Goal: Task Accomplishment & Management: Complete application form

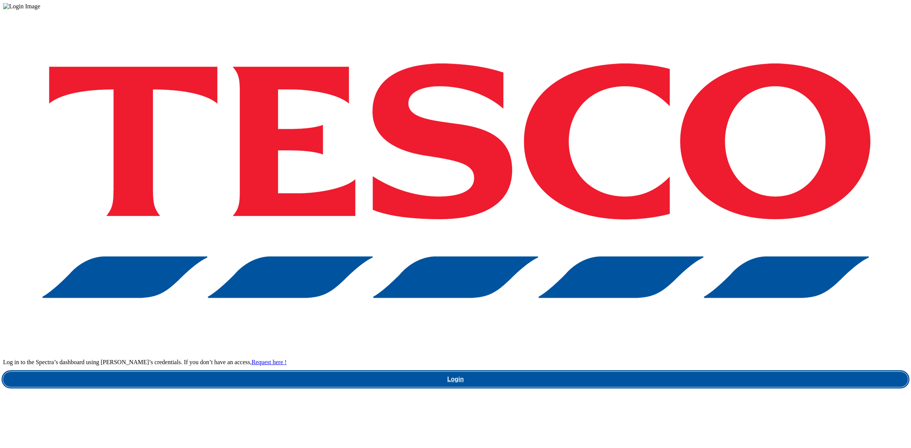
click at [673, 372] on link "Login" at bounding box center [455, 379] width 905 height 15
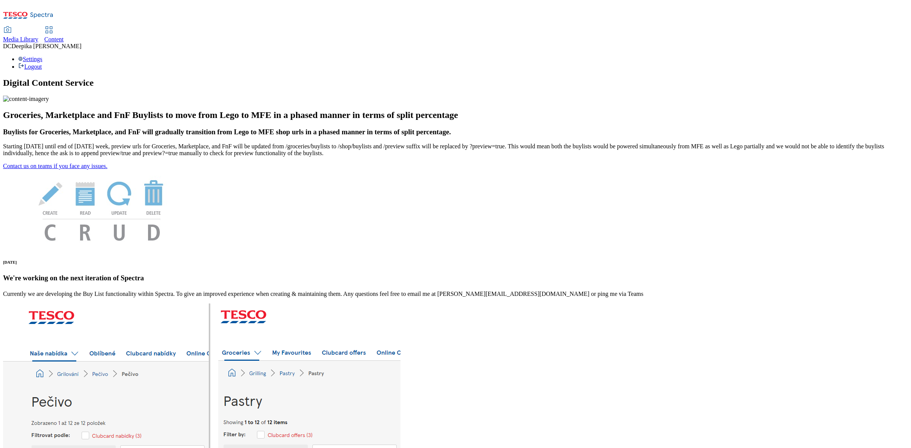
click at [64, 36] on span "Content" at bounding box center [53, 39] width 19 height 6
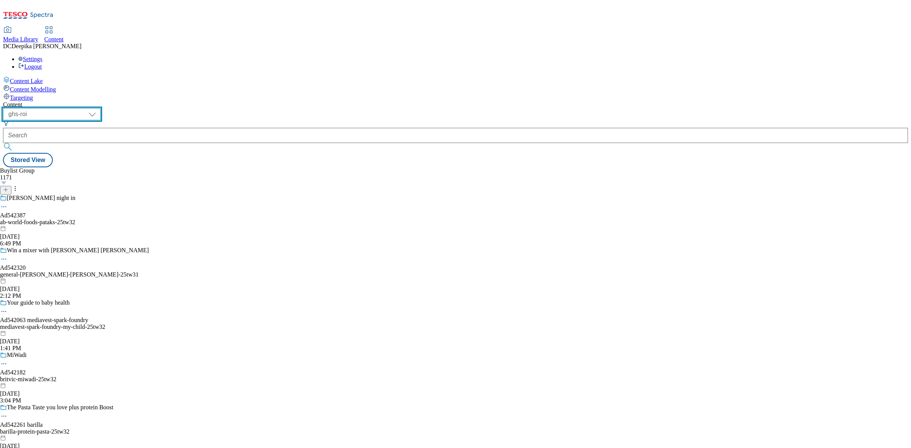
drag, startPoint x: 126, startPoint y: 59, endPoint x: 126, endPoint y: 65, distance: 5.7
click at [101, 108] on select "ghs-roi ghs-[GEOGRAPHIC_DATA]" at bounding box center [52, 114] width 98 height 12
select select "ghs-[GEOGRAPHIC_DATA]"
click at [99, 108] on select "ghs-roi ghs-[GEOGRAPHIC_DATA]" at bounding box center [52, 114] width 98 height 12
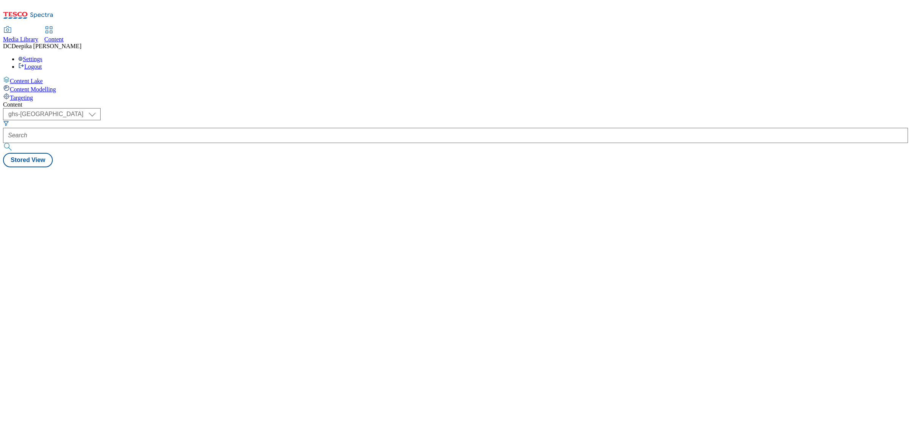
click at [129, 101] on div "Content ( optional ) ghs-roi ghs-[GEOGRAPHIC_DATA] ghs-uk Stored View" at bounding box center [455, 134] width 905 height 66
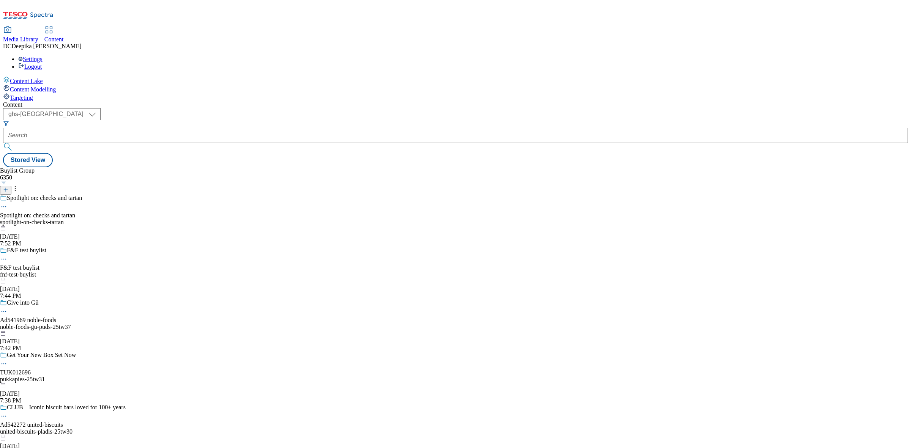
click at [311, 167] on div "Buylist Group 6350 Spotlight on: checks and tartan Spotlight on: checks and tar…" at bounding box center [455, 167] width 905 height 0
drag, startPoint x: 128, startPoint y: 61, endPoint x: 128, endPoint y: 65, distance: 4.2
click at [101, 108] on select "ghs-roi ghs-[GEOGRAPHIC_DATA]" at bounding box center [52, 114] width 98 height 12
click at [99, 108] on select "ghs-roi ghs-[GEOGRAPHIC_DATA]" at bounding box center [52, 114] width 98 height 12
click at [361, 167] on div "Buylist Group 6350 Spotlight on: checks and tartan Spotlight on: checks and tar…" at bounding box center [455, 167] width 905 height 0
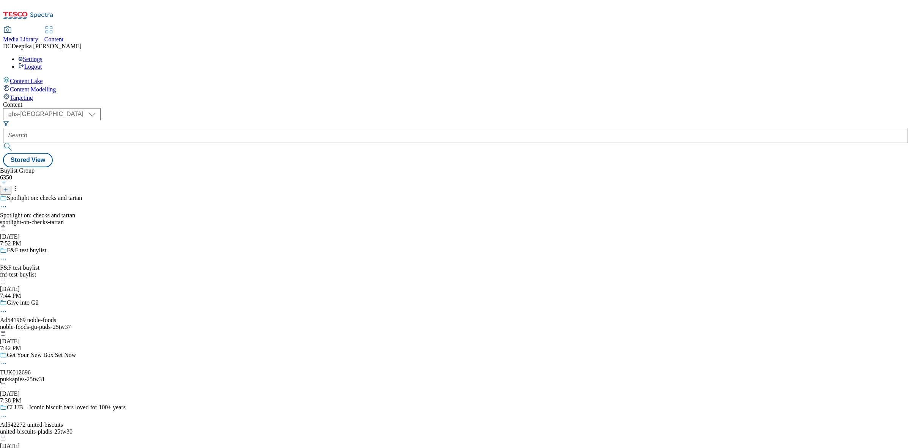
drag, startPoint x: 440, startPoint y: 279, endPoint x: 411, endPoint y: 7, distance: 273.7
click at [442, 167] on div "Buylist Group 6350 Spotlight on: checks and tartan Spotlight on: checks and tar…" at bounding box center [455, 167] width 905 height 0
click at [309, 167] on div "Buylist Group 6350 Spotlight on: checks and tartan Spotlight on: checks and tar…" at bounding box center [455, 167] width 905 height 0
click at [8, 181] on button "button" at bounding box center [4, 183] width 8 height 4
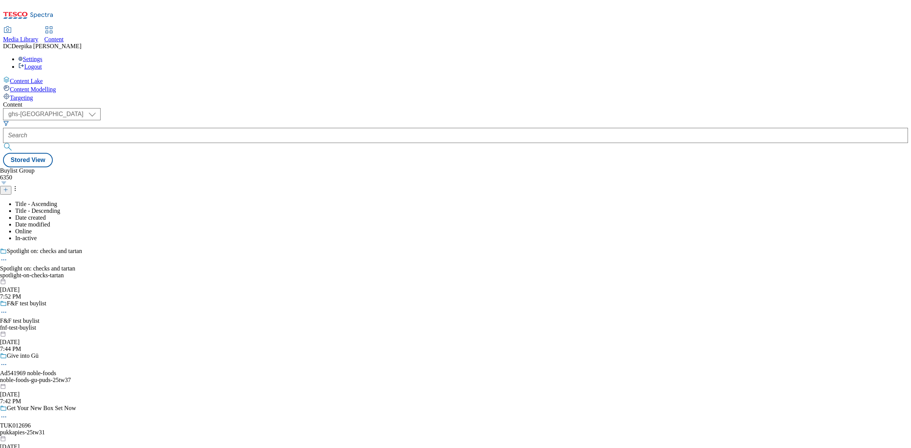
click at [336, 167] on div "Buylist Group 6350 Title - Ascending Title - Descending Date created Date modif…" at bounding box center [455, 167] width 905 height 0
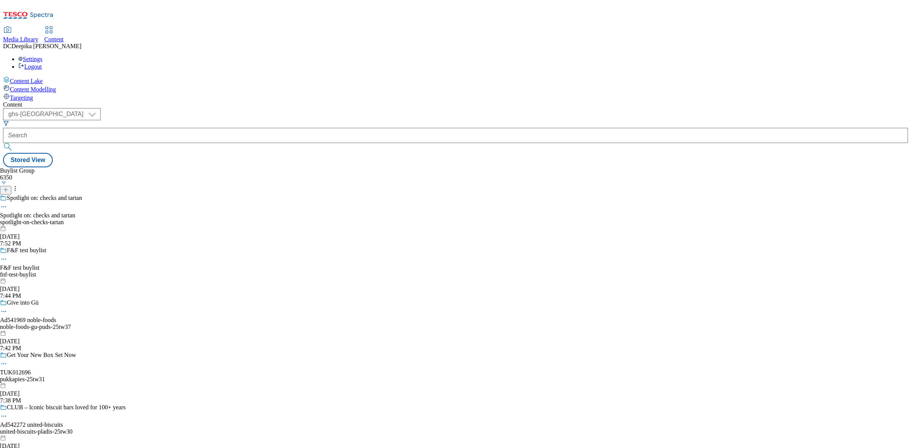
click at [8, 187] on icon at bounding box center [5, 189] width 5 height 5
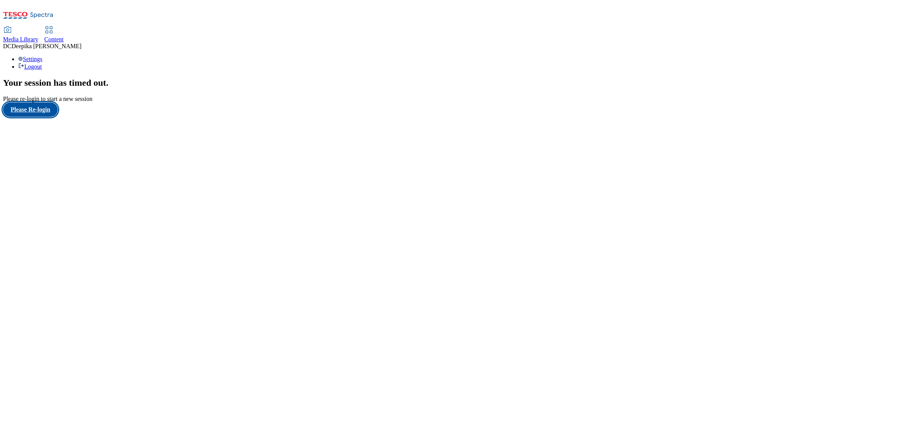
click at [37, 117] on button "Please Re-login" at bounding box center [30, 109] width 55 height 14
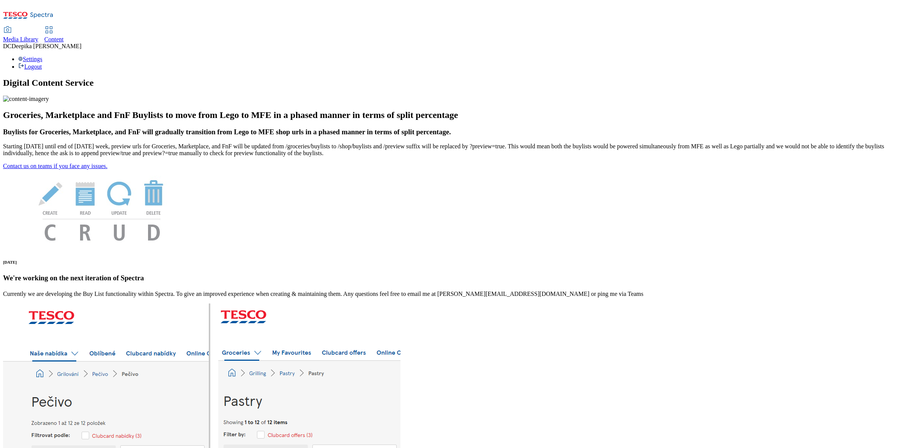
click at [64, 36] on span "Content" at bounding box center [53, 39] width 19 height 6
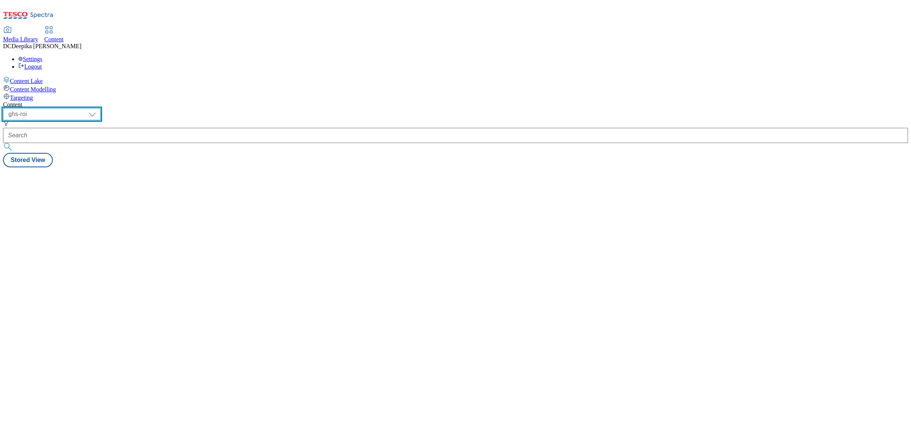
click at [101, 108] on select "ghs-roi ghs-[GEOGRAPHIC_DATA]" at bounding box center [52, 114] width 98 height 12
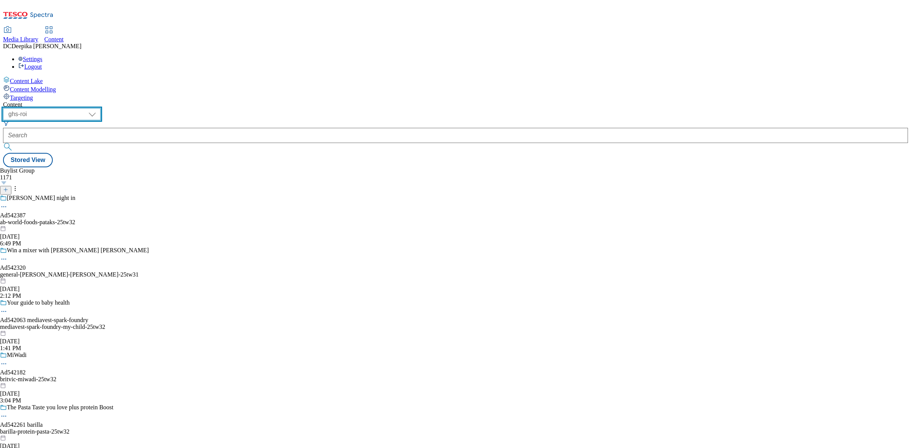
select select "ghs-[GEOGRAPHIC_DATA]"
click at [99, 108] on select "ghs-roi ghs-[GEOGRAPHIC_DATA]" at bounding box center [52, 114] width 98 height 12
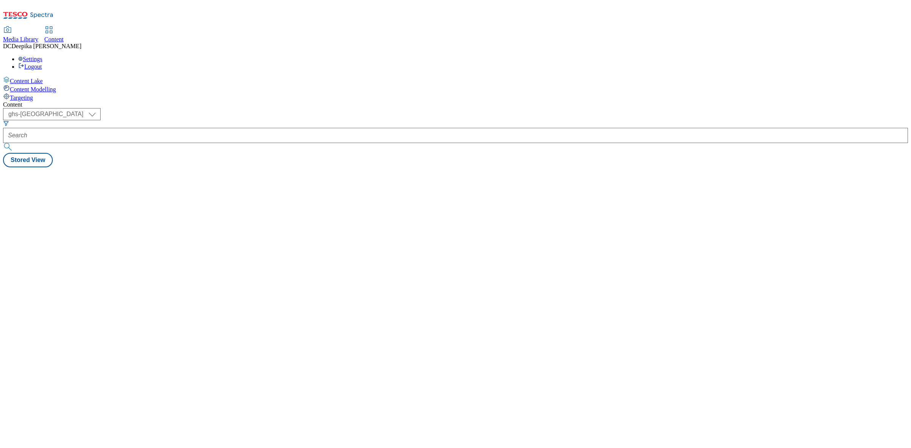
click at [358, 130] on div "Content ( optional ) ghs-roi ghs-[GEOGRAPHIC_DATA] ghs-uk Stored View" at bounding box center [455, 134] width 905 height 66
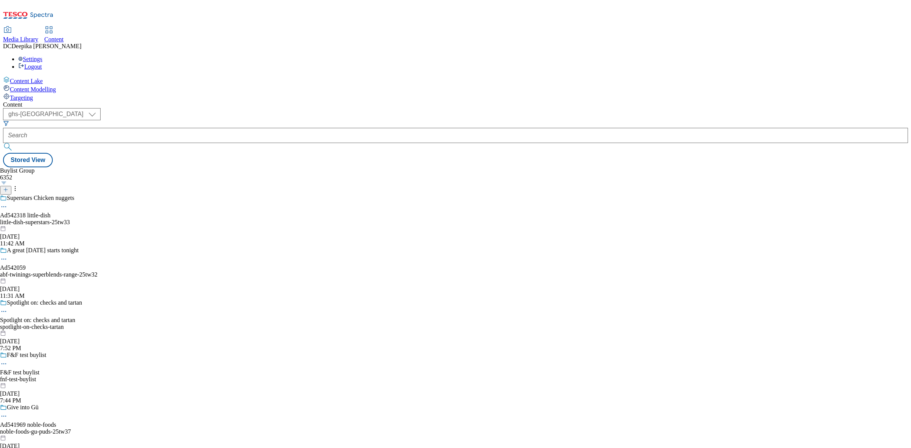
click at [11, 186] on button at bounding box center [5, 190] width 11 height 9
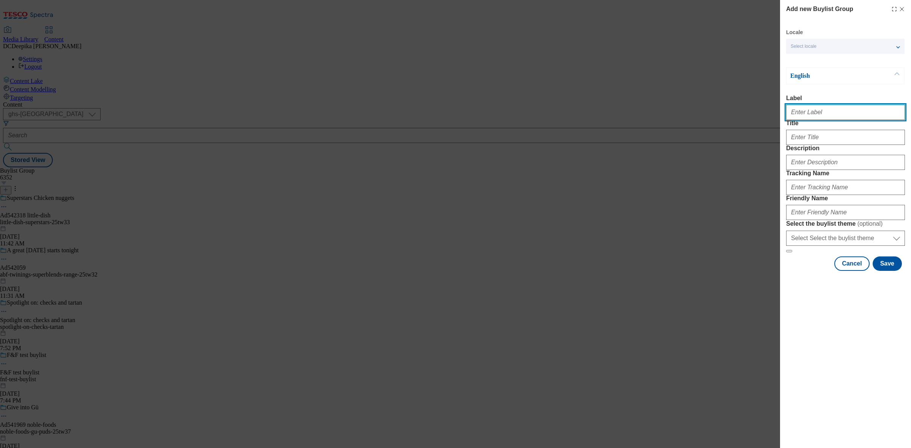
click at [728, 115] on input "Label" at bounding box center [845, 112] width 119 height 15
paste input "Ad542238"
type input "Ad542238"
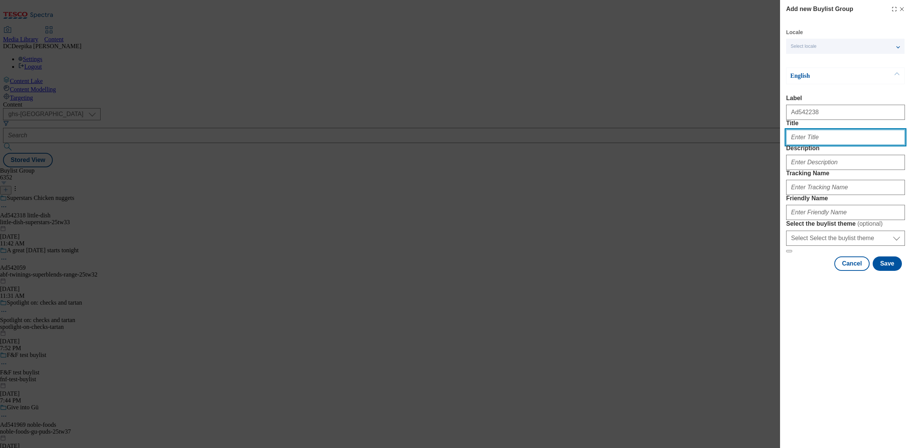
click at [728, 145] on input "Title" at bounding box center [845, 137] width 119 height 15
paste input "Tasty Treats for dogs"
type input "Tasty Treats for dogs"
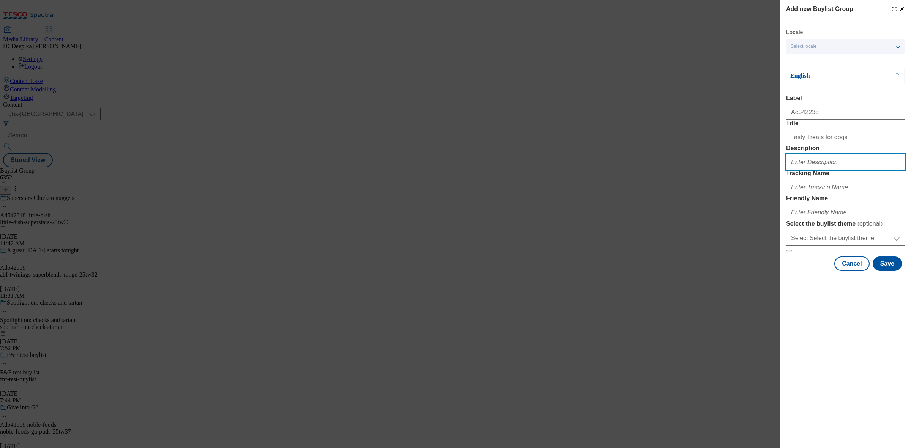
click at [728, 170] on input "Description" at bounding box center [845, 162] width 119 height 15
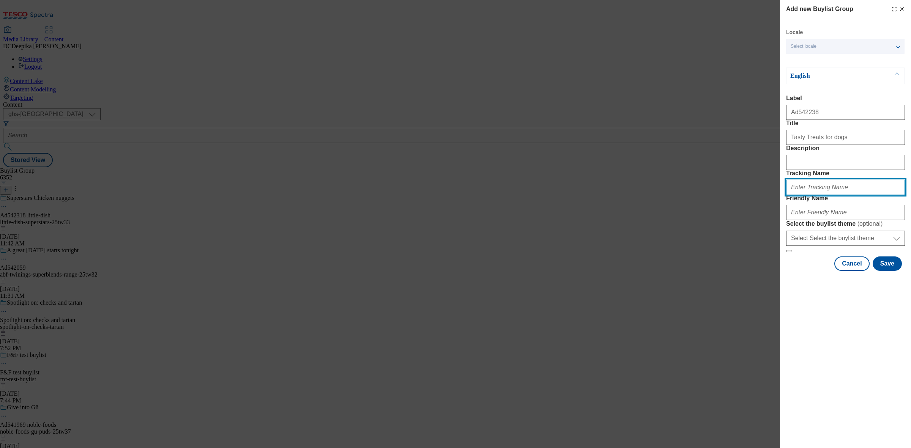
click at [728, 195] on input "Tracking Name" at bounding box center [845, 187] width 119 height 15
type input "F"
type input "d"
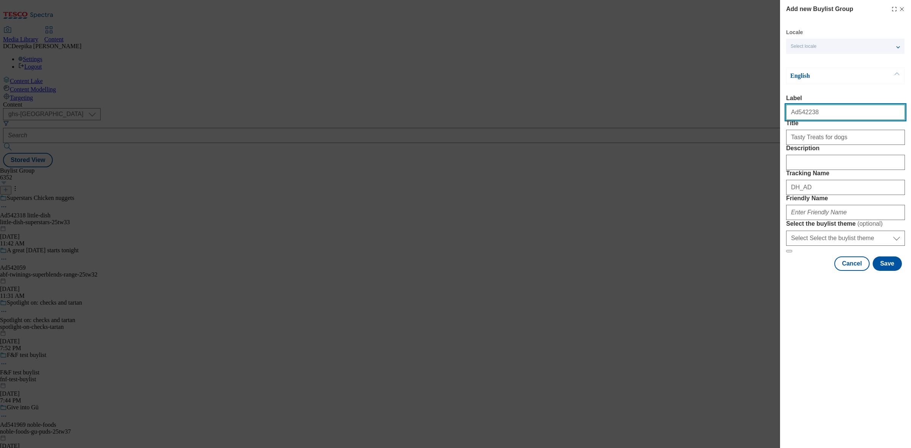
drag, startPoint x: 813, startPoint y: 114, endPoint x: 796, endPoint y: 117, distance: 17.7
click at [728, 117] on input "Ad542238" at bounding box center [845, 112] width 119 height 15
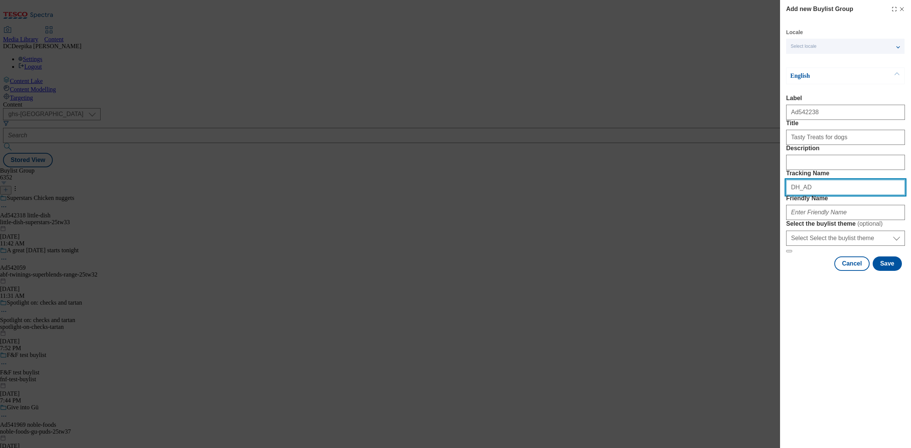
click at [728, 195] on input "DH_AD" at bounding box center [845, 187] width 119 height 15
paste input "542238"
type input "DH_AD542238"
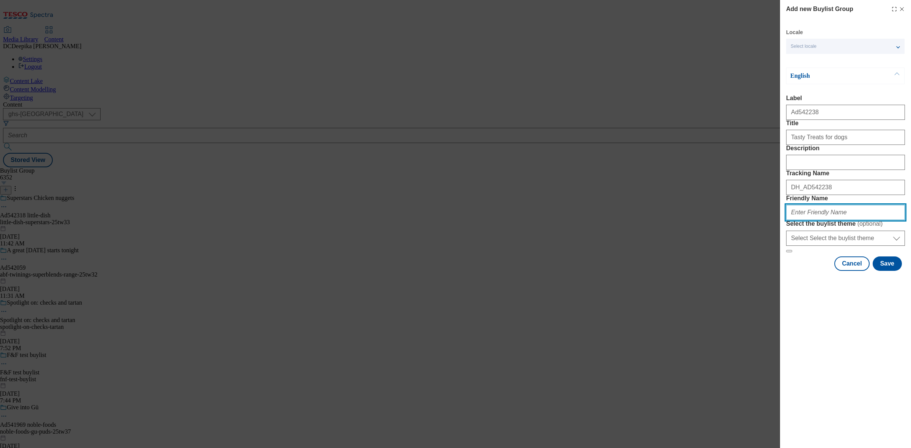
click at [728, 220] on input "Friendly Name" at bounding box center [845, 212] width 119 height 15
paste input "pets-choice-limited-webbox-25tw34"
click at [728, 271] on button "Save" at bounding box center [887, 264] width 29 height 14
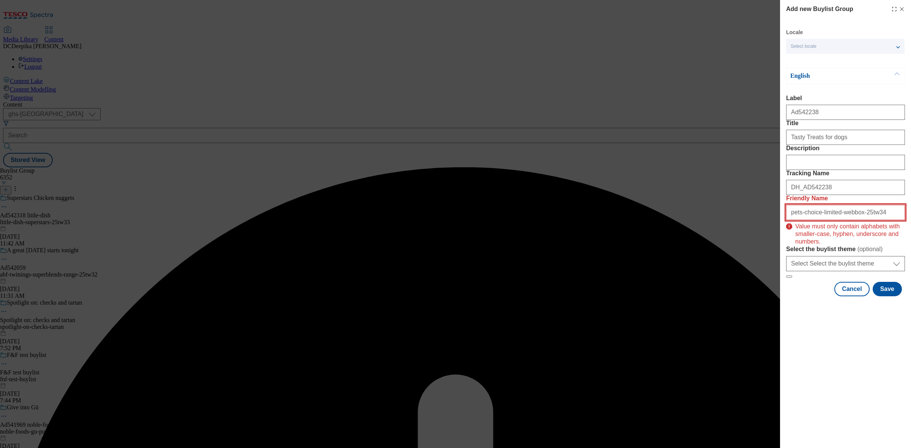
drag, startPoint x: 791, startPoint y: 269, endPoint x: 762, endPoint y: 269, distance: 28.8
click at [728, 269] on div "Add new Buylist Group Locale Select locale English Welsh English Label Ad542238…" at bounding box center [455, 224] width 911 height 448
drag, startPoint x: 792, startPoint y: 265, endPoint x: 769, endPoint y: 268, distance: 22.7
click at [728, 268] on div "Add new Buylist Group Locale Select locale English Welsh English Label Ad542238…" at bounding box center [455, 224] width 911 height 448
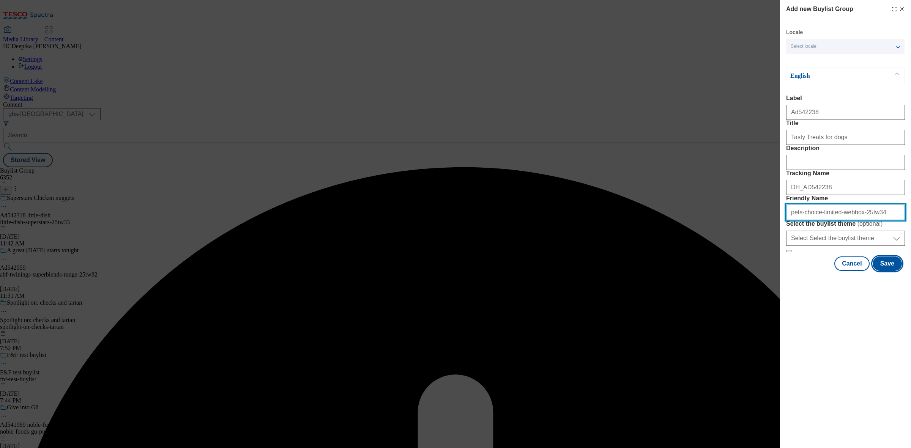
type input "pets-choice-limited-webbox-25tw34"
click at [728, 271] on button "Save" at bounding box center [887, 264] width 29 height 14
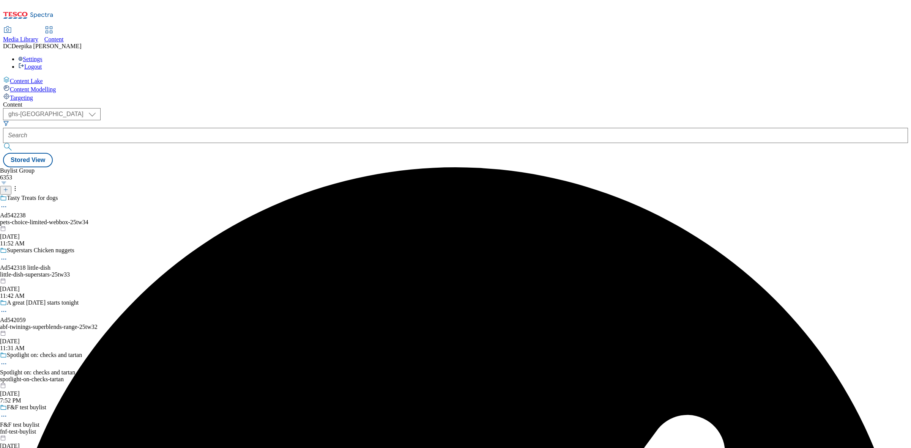
click at [126, 195] on div "Tasty Treats for dogs Ad542238 pets-choice-limited-webbox-25tw34 [DATE] 11:52 AM" at bounding box center [63, 221] width 126 height 52
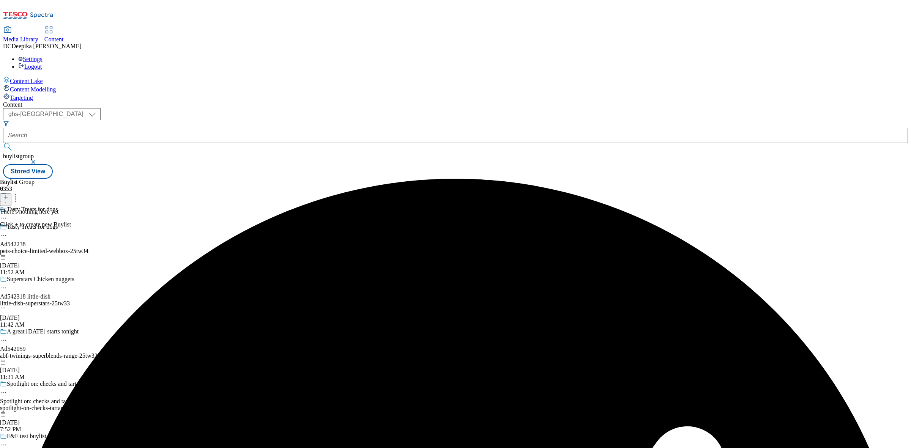
click at [8, 195] on icon at bounding box center [5, 197] width 5 height 5
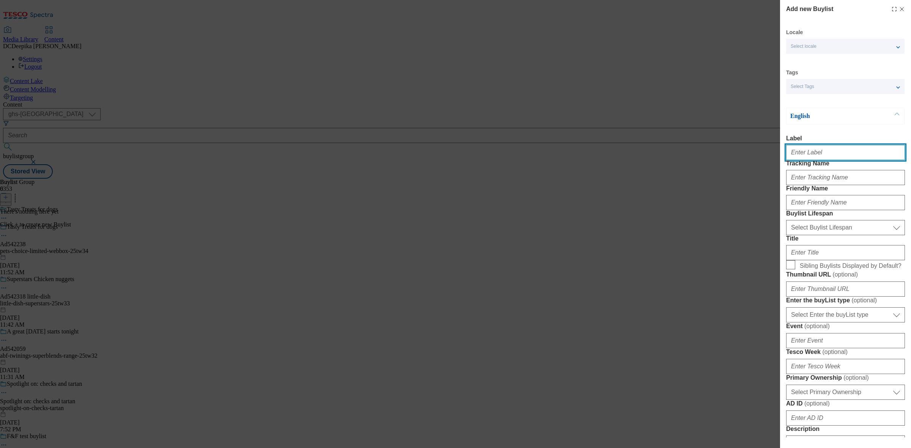
click at [728, 158] on input "Label" at bounding box center [845, 152] width 119 height 15
paste input "Ad542238"
type input "Ad542238"
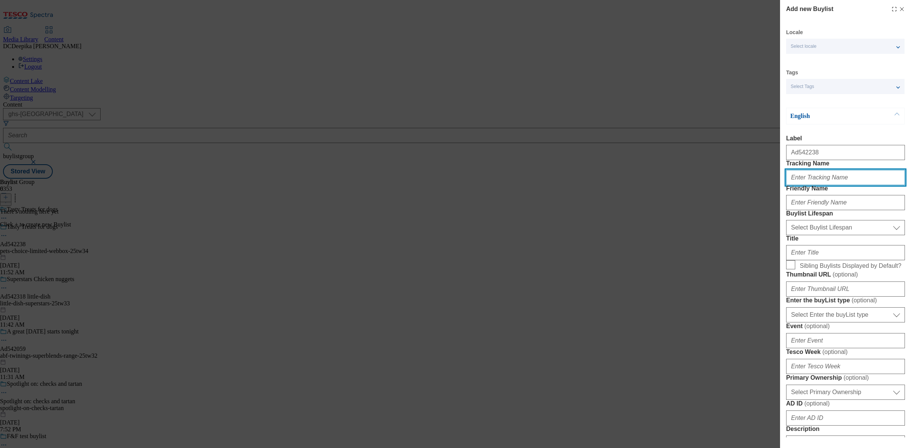
click at [728, 185] on input "Tracking Name" at bounding box center [845, 177] width 119 height 15
paste input "Ad542238"
click at [728, 185] on input "DH_ADAd542238" at bounding box center [845, 177] width 119 height 15
type input "DH_AD542238"
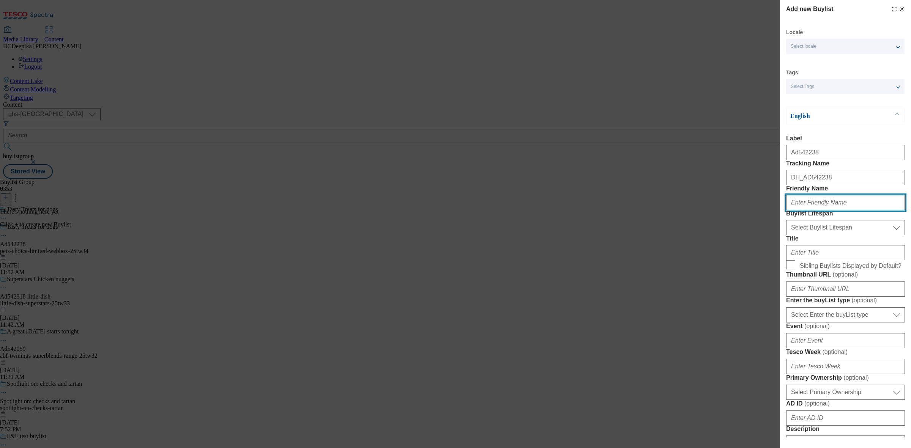
click at [728, 210] on input "Friendly Name" at bounding box center [845, 202] width 119 height 15
paste input "pets-choice-limited-"
type input "pets-choice-limited-"
click at [728, 235] on select "Select Buylist Lifespan evergreen seasonal tactical" at bounding box center [845, 227] width 119 height 15
select select "tactical"
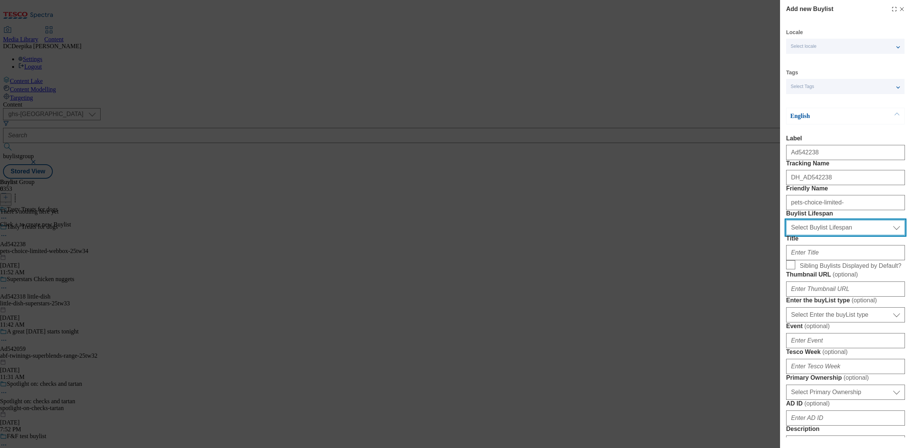
click at [728, 235] on select "Select Buylist Lifespan evergreen seasonal tactical" at bounding box center [845, 227] width 119 height 15
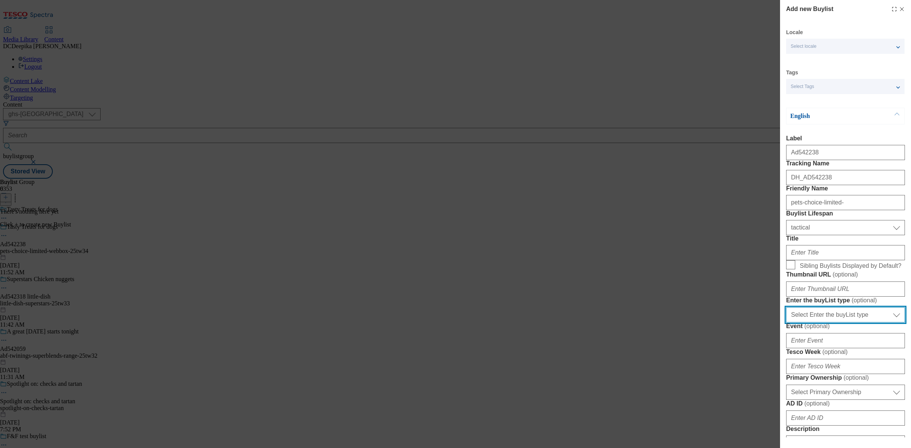
drag, startPoint x: 852, startPoint y: 399, endPoint x: 874, endPoint y: 407, distance: 23.0
click at [728, 323] on select "Select Enter the buyList type event supplier funded long term >4 weeks supplier…" at bounding box center [845, 314] width 119 height 15
select select "supplier funded short term 1-3 weeks"
click at [728, 323] on select "Select Enter the buyList type event supplier funded long term >4 weeks supplier…" at bounding box center [845, 314] width 119 height 15
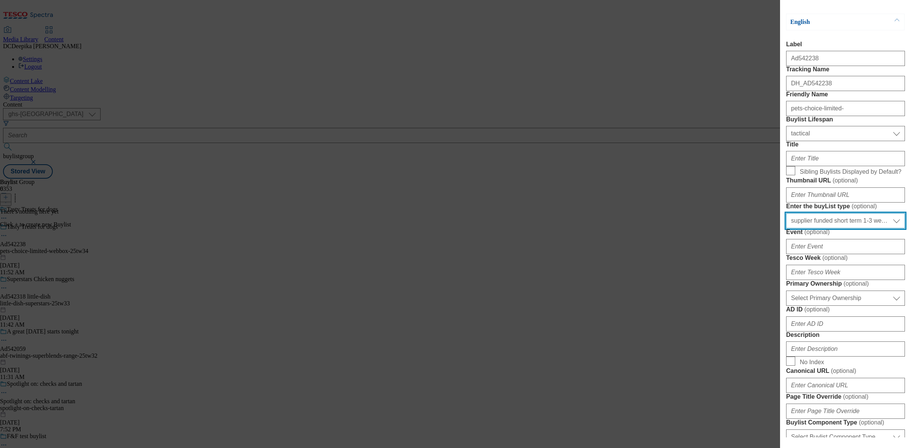
scroll to position [95, 0]
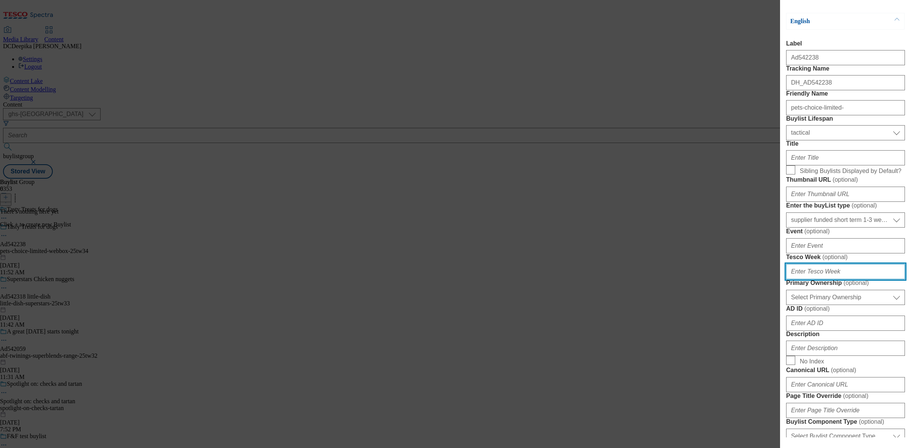
click at [728, 279] on input "Tesco Week ( optional )" at bounding box center [845, 271] width 119 height 15
type input "34"
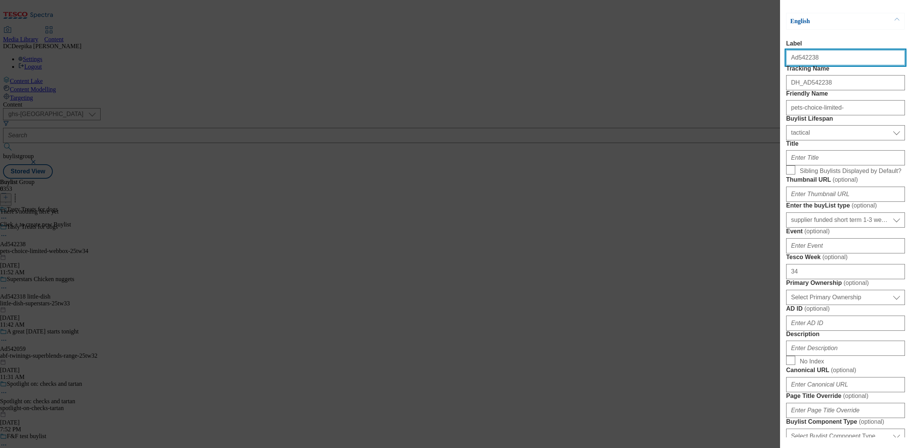
drag, startPoint x: 819, startPoint y: 65, endPoint x: 797, endPoint y: 67, distance: 21.8
click at [728, 65] on input "Ad542238" at bounding box center [845, 57] width 119 height 15
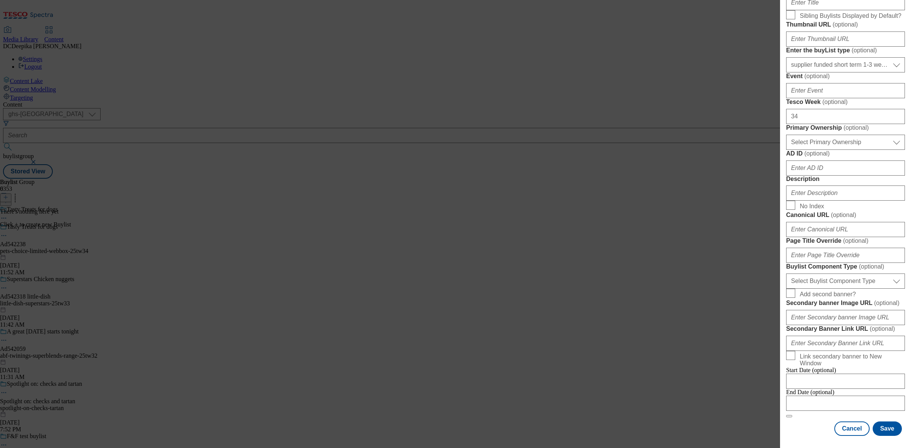
scroll to position [285, 0]
click at [728, 176] on input "AD ID ( optional )" at bounding box center [845, 168] width 119 height 15
paste input "542238"
type input "542238"
click at [728, 150] on select "Select Primary Ownership [PERSON_NAME]" at bounding box center [845, 142] width 119 height 15
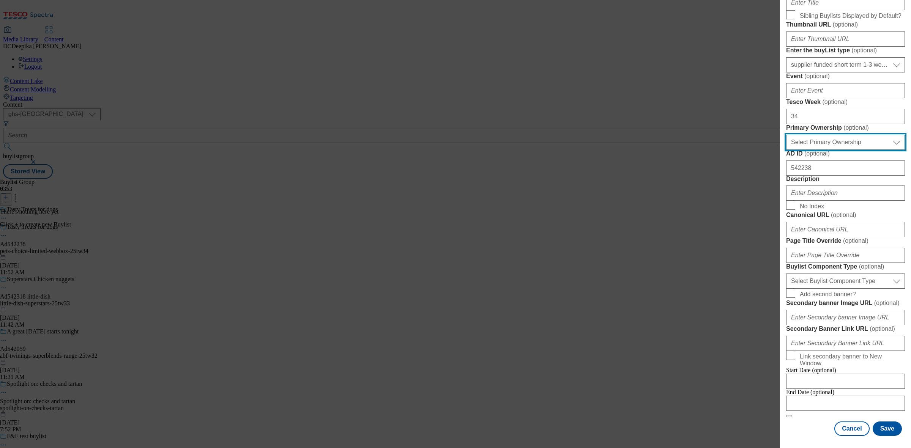
select select "dunnhumby"
click at [728, 150] on select "Select Primary Ownership [PERSON_NAME]" at bounding box center [845, 142] width 119 height 15
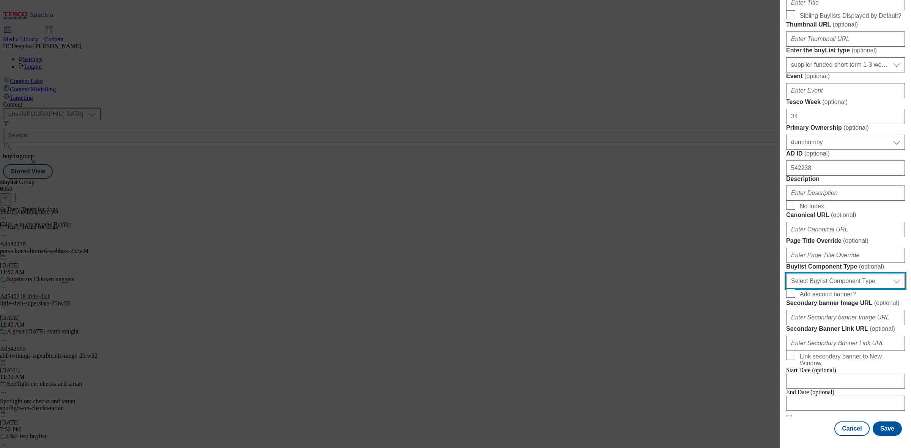
click at [728, 289] on select "Select Buylist Component Type Banner Competition Header Meal" at bounding box center [845, 281] width 119 height 15
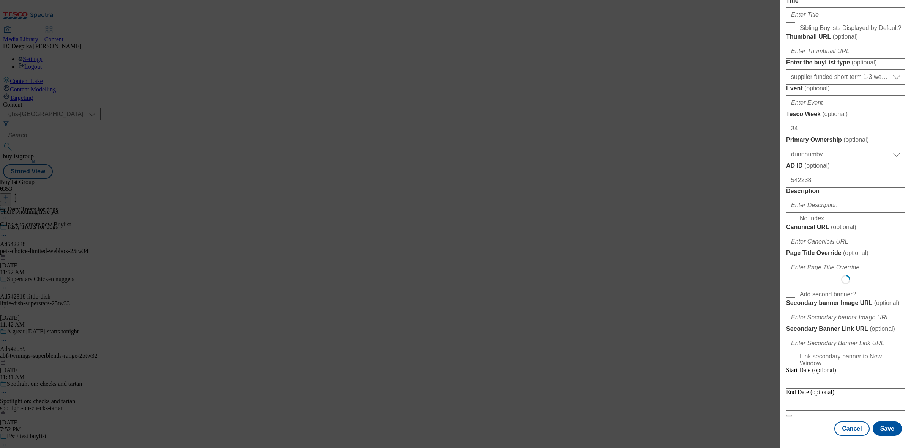
select select "Banner"
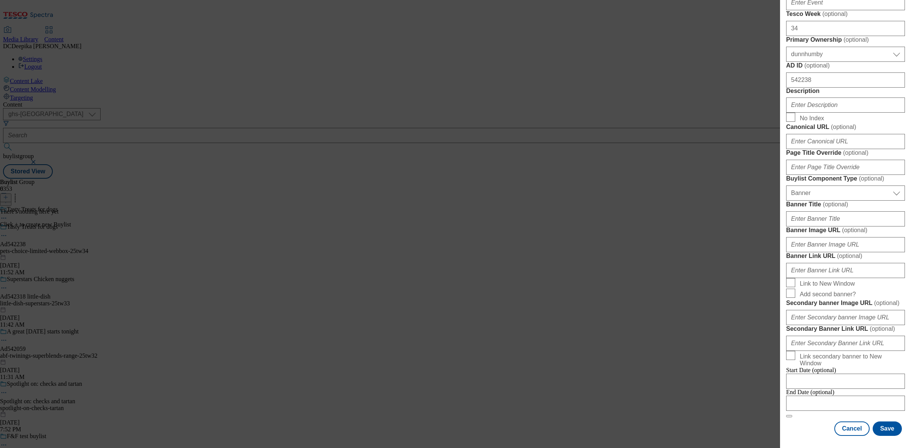
scroll to position [0, 0]
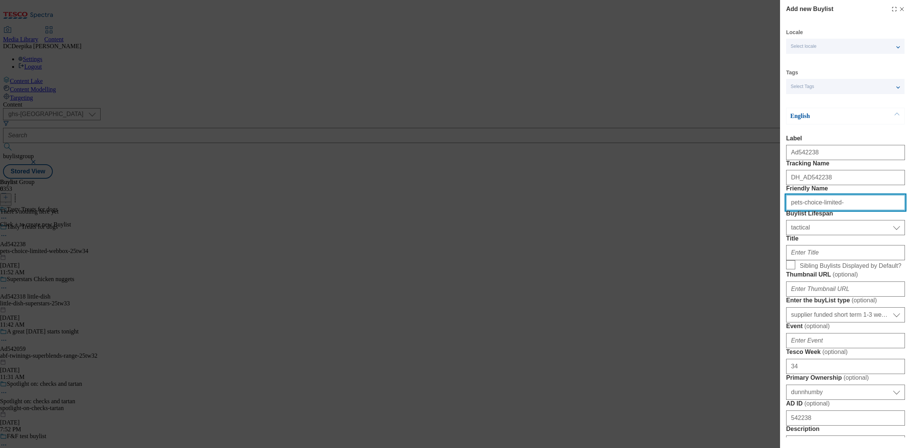
click at [728, 210] on input "pets-choice-limited-" at bounding box center [845, 202] width 119 height 15
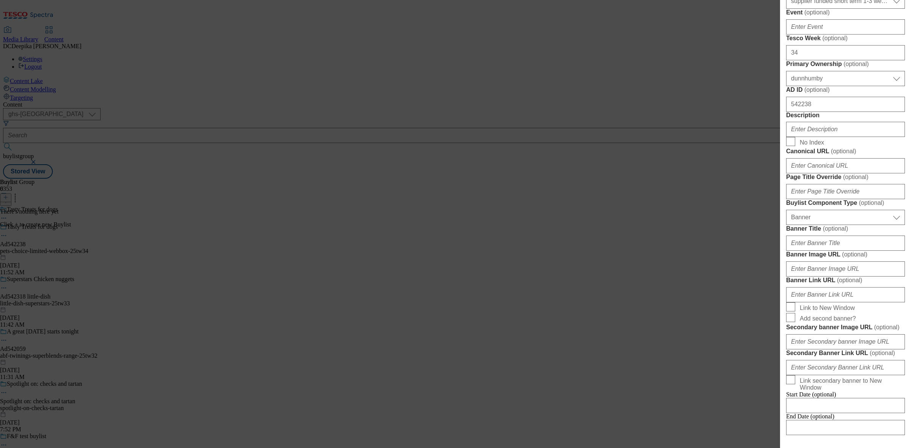
scroll to position [332, 0]
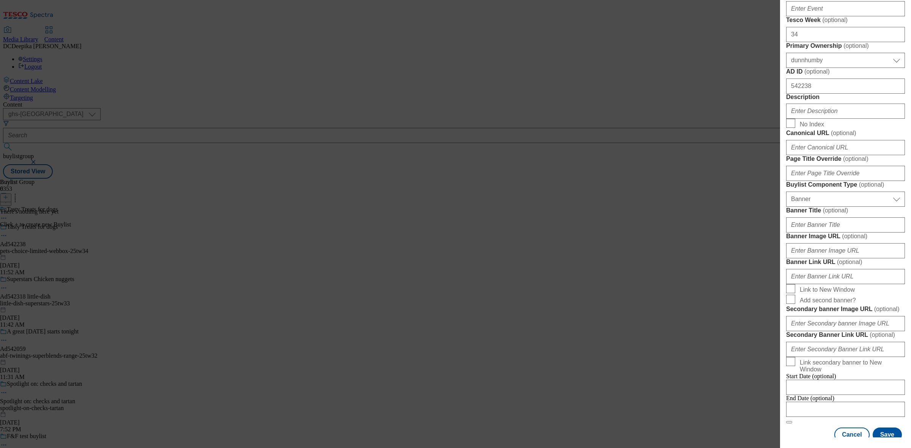
type input "pets-choice-limited"
click at [728, 119] on input "Description" at bounding box center [845, 111] width 119 height 15
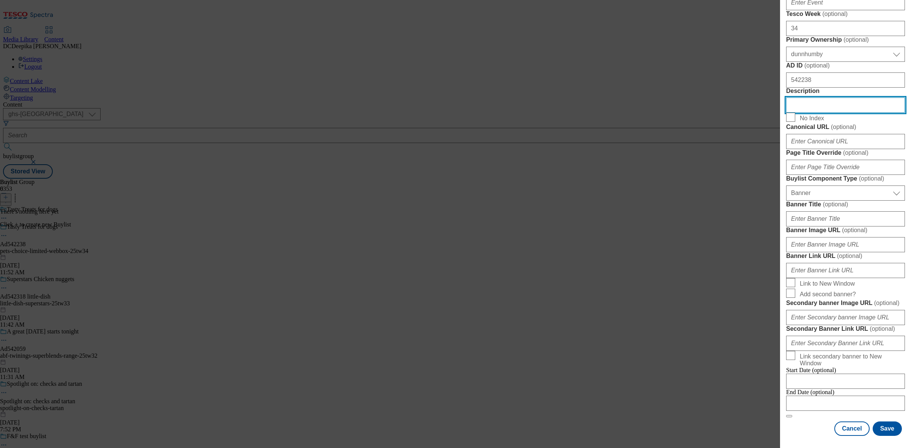
scroll to position [669, 0]
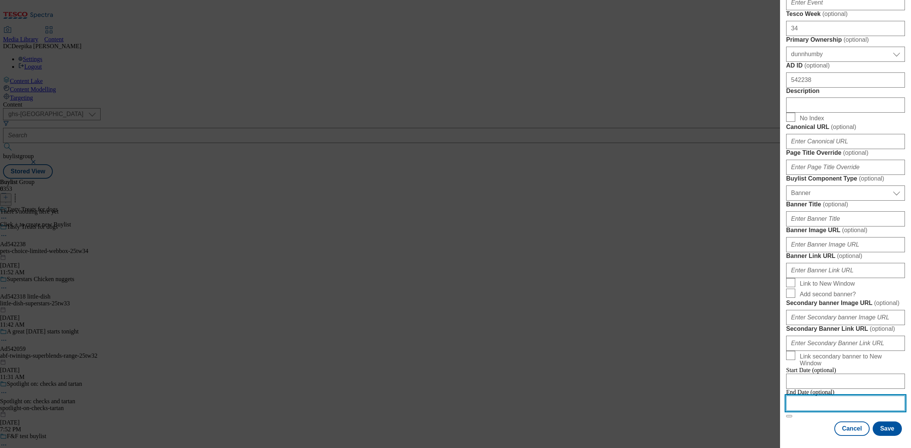
click at [728, 358] on input "Modal" at bounding box center [845, 403] width 119 height 15
select select "2025"
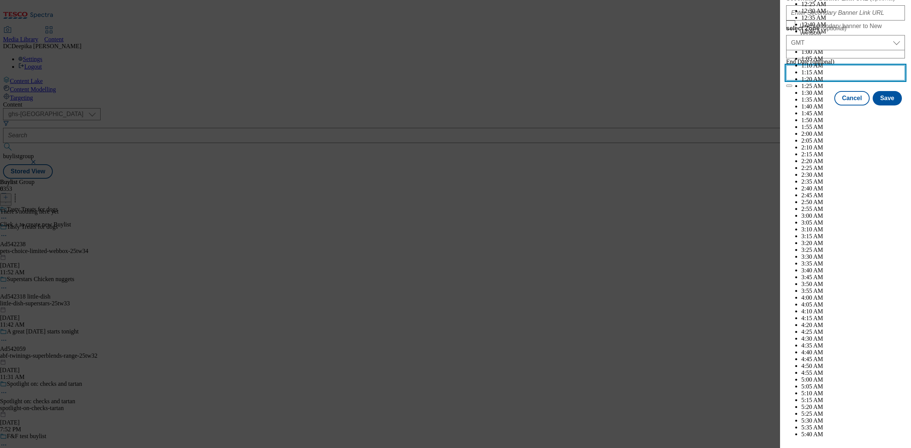
scroll to position [2000, 0]
select select "January"
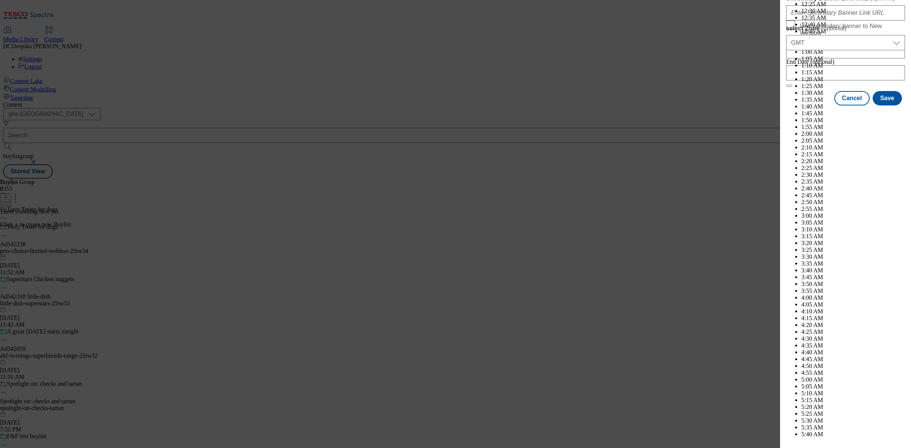
select select "2026"
click at [728, 112] on button "Save" at bounding box center [887, 105] width 29 height 14
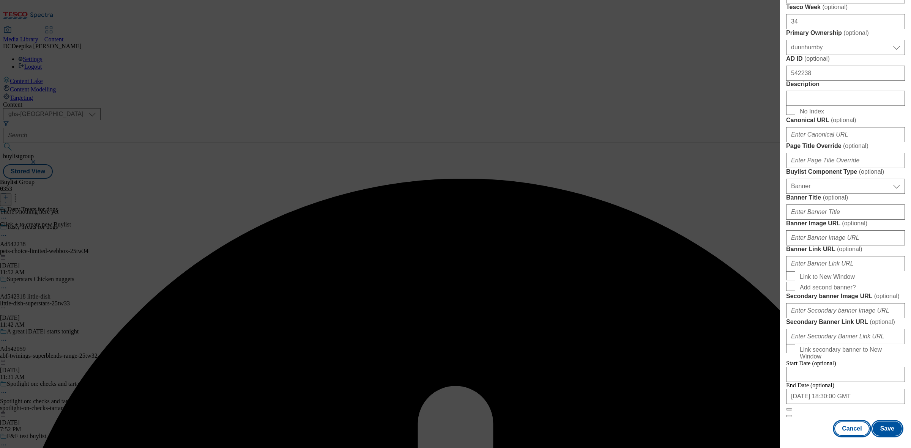
scroll to position [678, 0]
click at [728, 358] on input "[DATE] 18:30:00 GMT" at bounding box center [845, 396] width 119 height 15
select select "2026"
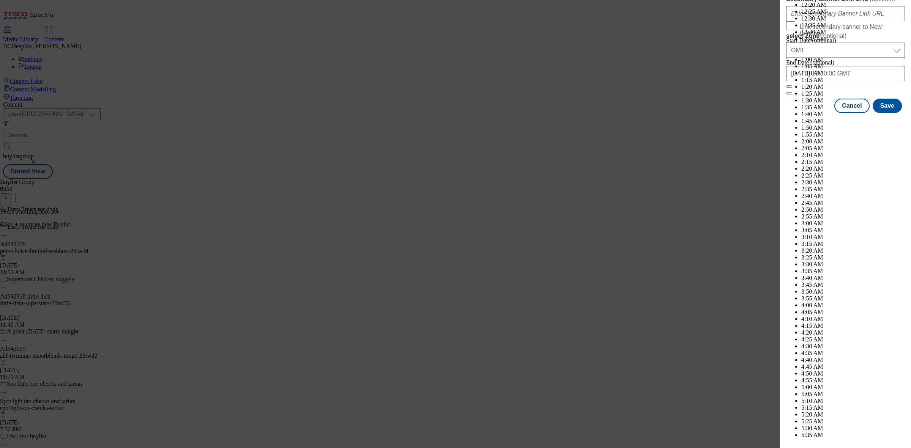
click at [728, 113] on button "Save" at bounding box center [887, 106] width 29 height 14
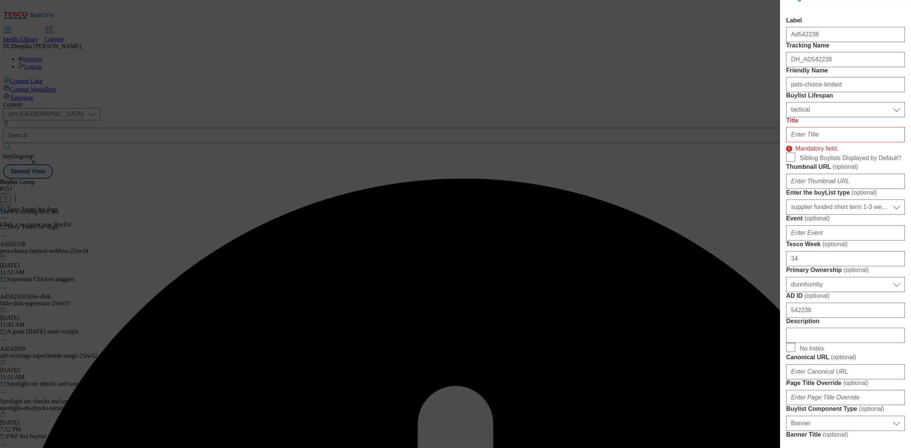
scroll to position [109, 0]
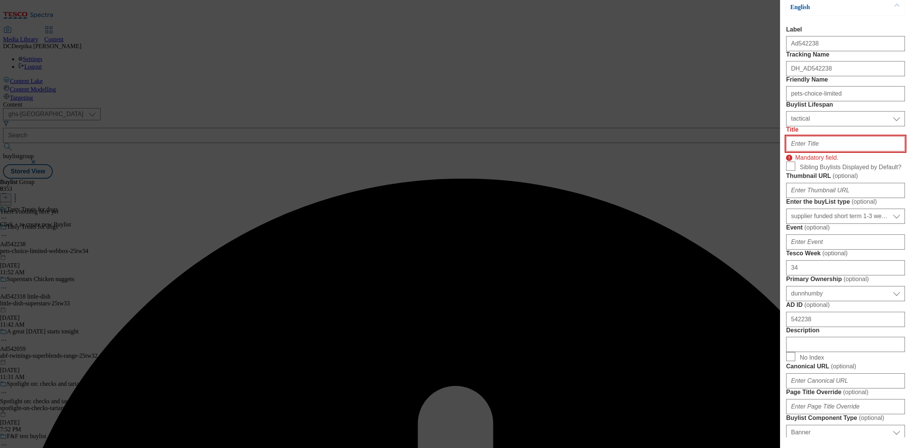
click at [728, 151] on input "Title" at bounding box center [845, 143] width 119 height 15
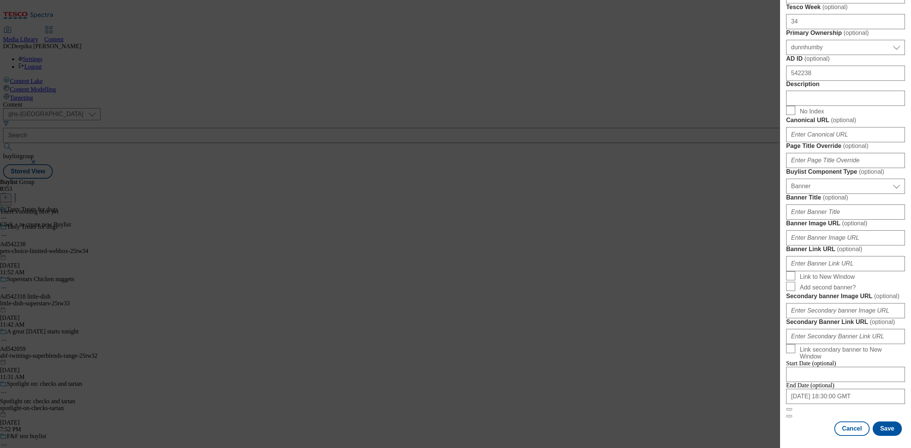
scroll to position [669, 0]
click at [728, 358] on button "Save" at bounding box center [887, 429] width 29 height 14
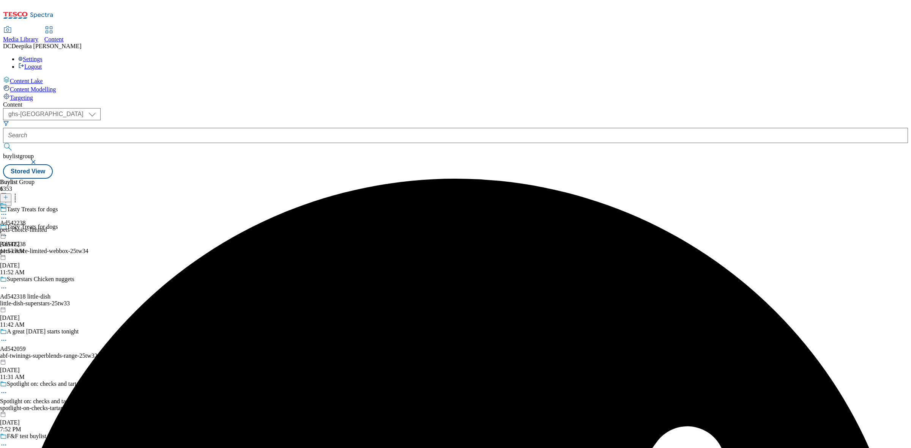
click at [47, 227] on div "pets-choice-limited" at bounding box center [23, 230] width 47 height 7
click at [8, 195] on icon at bounding box center [5, 197] width 5 height 5
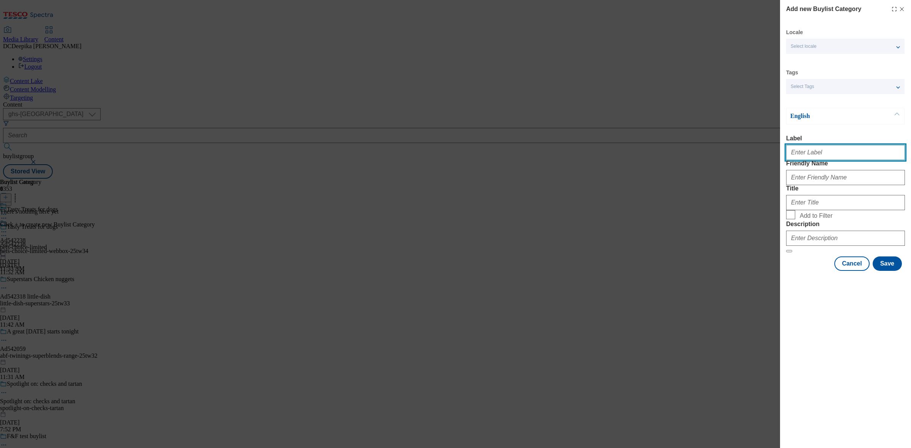
click at [728, 156] on input "Label" at bounding box center [845, 152] width 119 height 15
paste input "Ad542238"
type input "Ad542238"
click at [728, 180] on div "Friendly Name" at bounding box center [845, 172] width 119 height 25
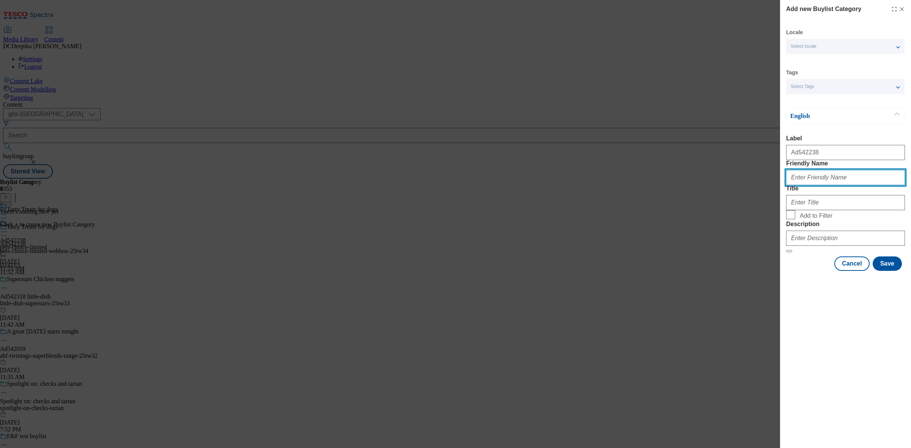
click at [728, 185] on input "Friendly Name" at bounding box center [845, 177] width 119 height 15
paste input "pets-choice-limited-webbox"
paste input "s Choice Limited"
type input "pets-choice-limited-webbox"
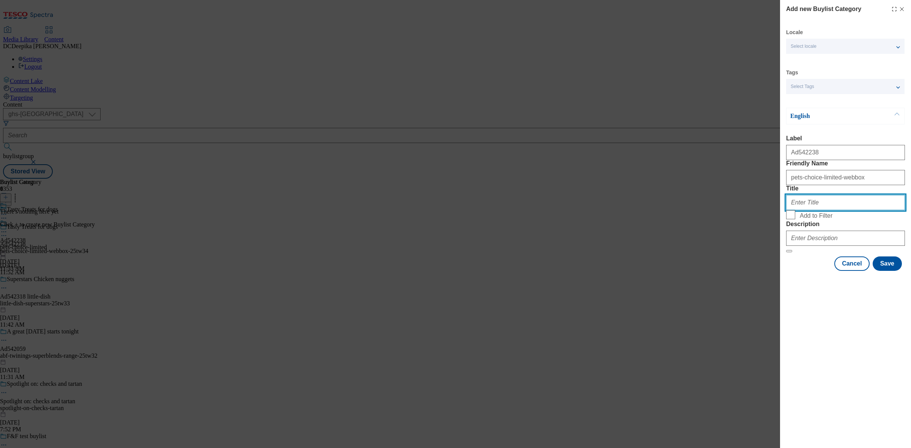
click at [728, 210] on input "Title" at bounding box center [845, 202] width 119 height 15
paste input "s Choice Limited"
drag, startPoint x: 755, startPoint y: 230, endPoint x: 747, endPoint y: 233, distance: 8.9
click at [728, 233] on div "Add new Buylist Category Locale Select locale English Welsh Tags Select Tags fn…" at bounding box center [455, 224] width 911 height 448
click at [728, 192] on label "Title" at bounding box center [845, 188] width 119 height 7
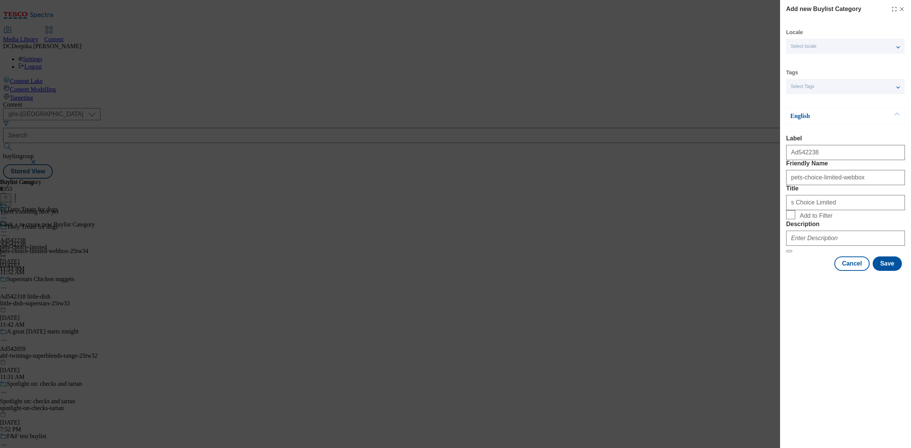
click at [728, 210] on input "s Choice Limited" at bounding box center [845, 202] width 119 height 15
paste input "Pet"
type input "Pets Choice Limited"
click at [728, 246] on input "Description" at bounding box center [845, 238] width 119 height 15
click at [728, 271] on button "Save" at bounding box center [887, 264] width 29 height 14
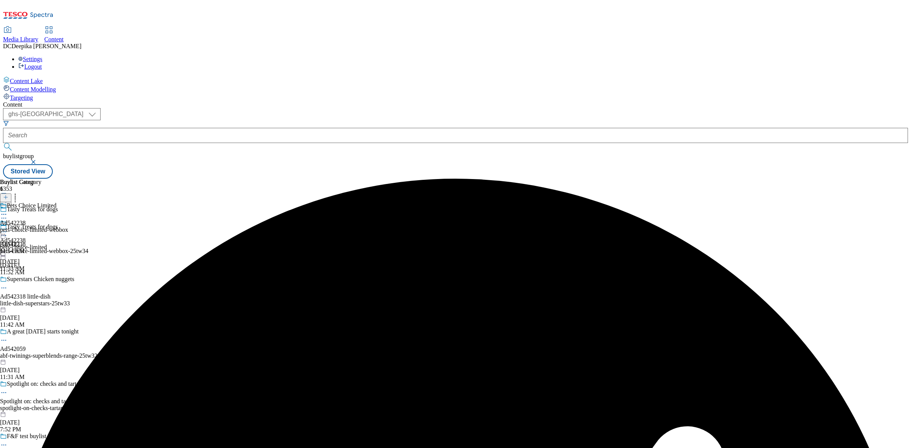
click at [68, 202] on div "Pets Choice Limited Ad542238 pets-choice-limited-webbox [DATE] 11:54 AM" at bounding box center [34, 228] width 68 height 52
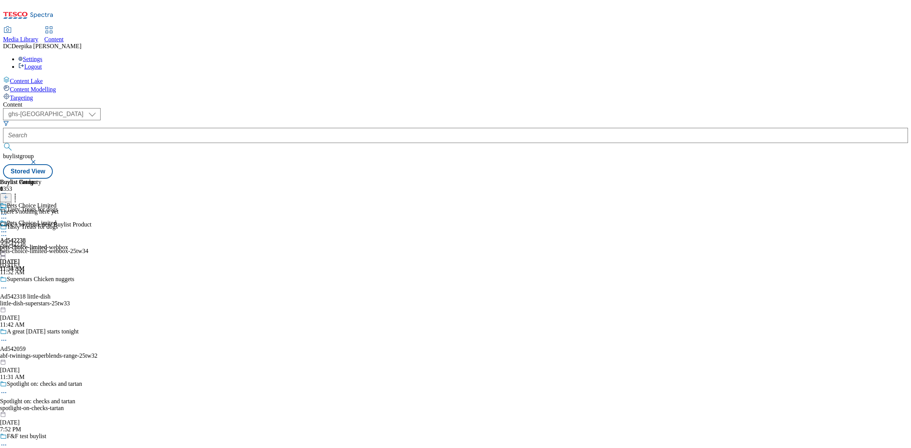
click at [11, 194] on button at bounding box center [5, 198] width 11 height 9
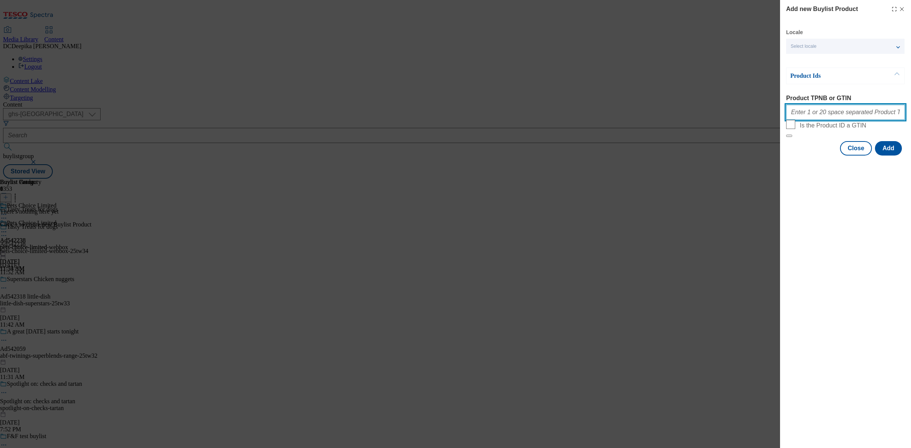
click at [728, 114] on input "Product TPNB or GTIN" at bounding box center [845, 112] width 119 height 15
paste input "96534132 96632800"
type input "96534132 96632800"
click at [728, 156] on button "Add" at bounding box center [888, 148] width 27 height 14
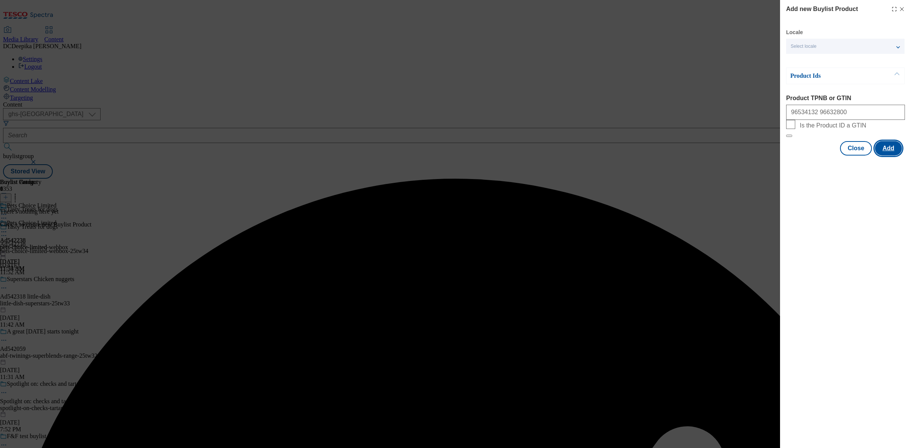
click at [728, 156] on button "Add" at bounding box center [888, 148] width 27 height 14
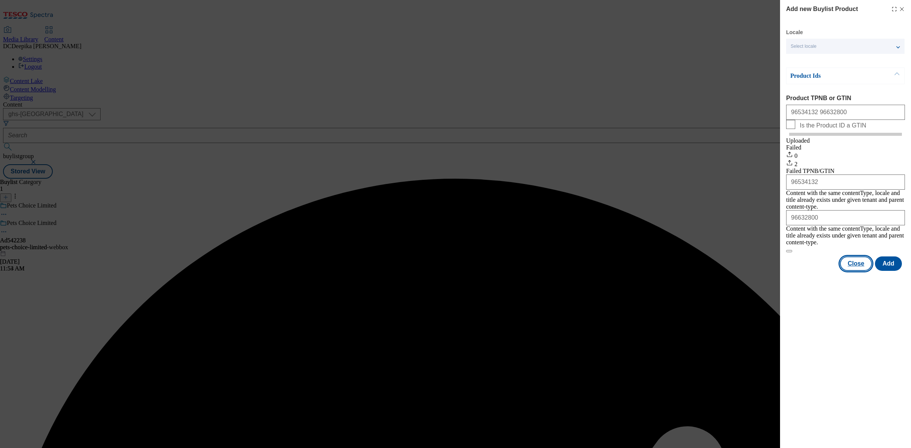
click at [728, 262] on button "Close" at bounding box center [856, 264] width 32 height 14
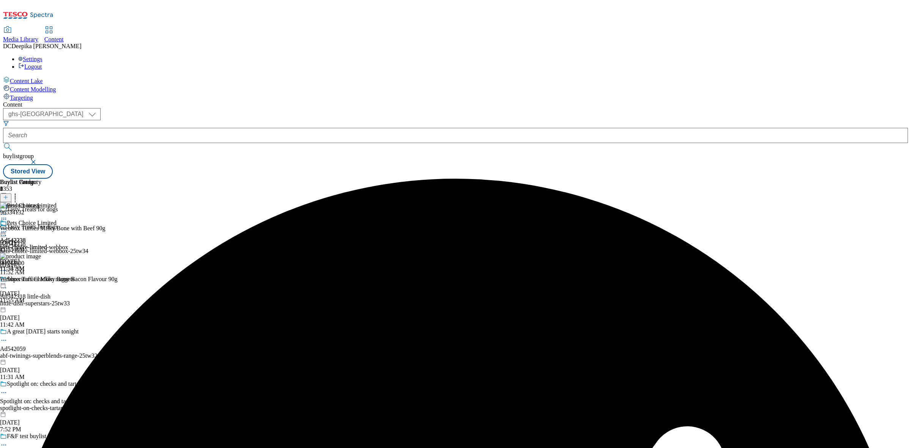
drag, startPoint x: 722, startPoint y: 225, endPoint x: 837, endPoint y: 229, distance: 115.4
click at [724, 179] on div "Buylist Group 6353 Tasty Treats for dogs Tasty Treats for dogs Ad542238 pets-ch…" at bounding box center [455, 179] width 905 height 0
click at [8, 216] on icon at bounding box center [4, 220] width 8 height 8
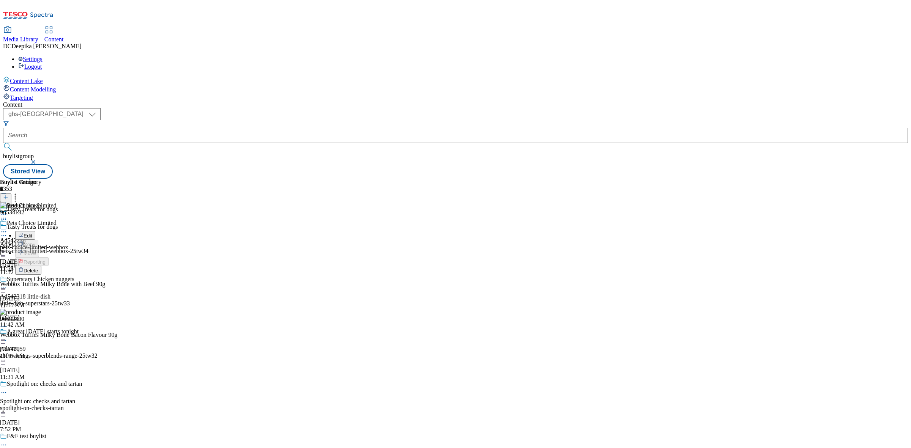
click at [8, 228] on icon at bounding box center [4, 232] width 8 height 8
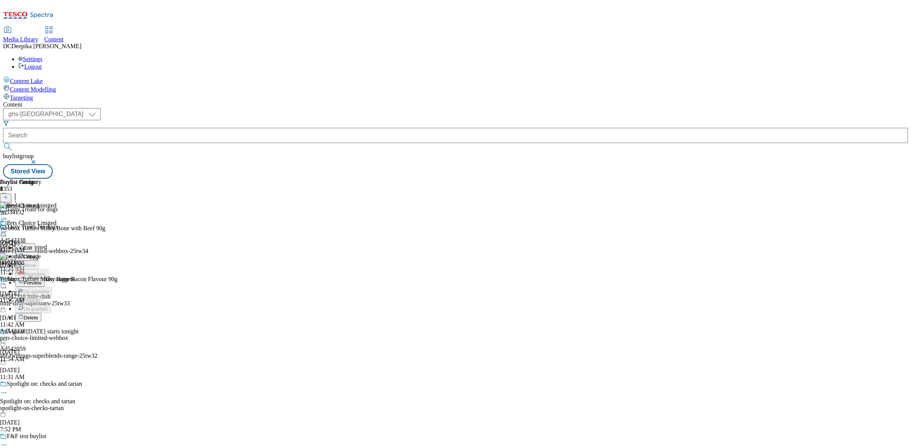
click at [44, 278] on button "Preview" at bounding box center [29, 282] width 29 height 9
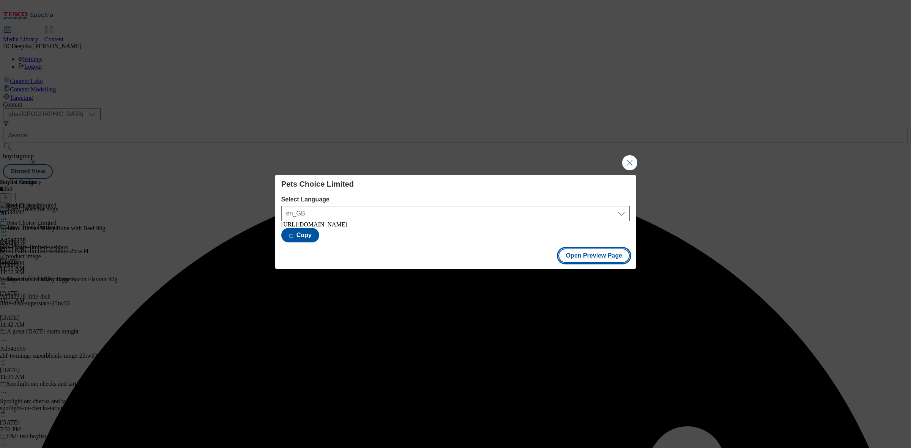
click at [608, 257] on button "Open Preview Page" at bounding box center [594, 256] width 72 height 14
click at [633, 161] on button "Close Modal" at bounding box center [629, 162] width 15 height 15
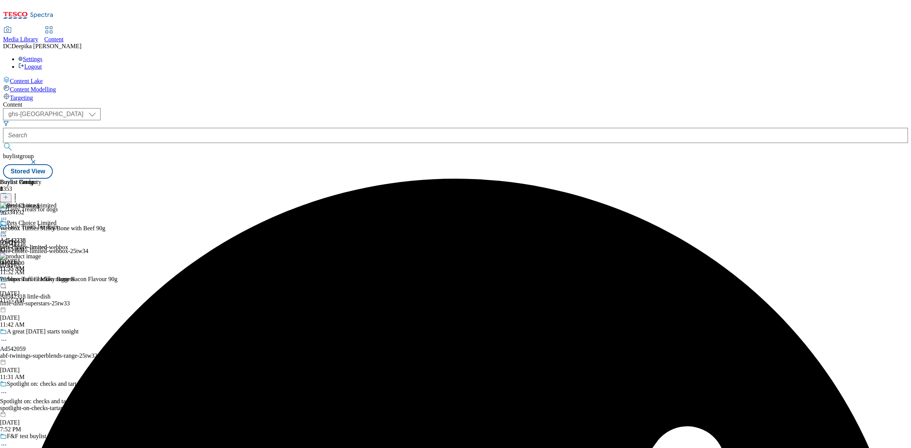
click at [126, 232] on div at bounding box center [63, 236] width 126 height 9
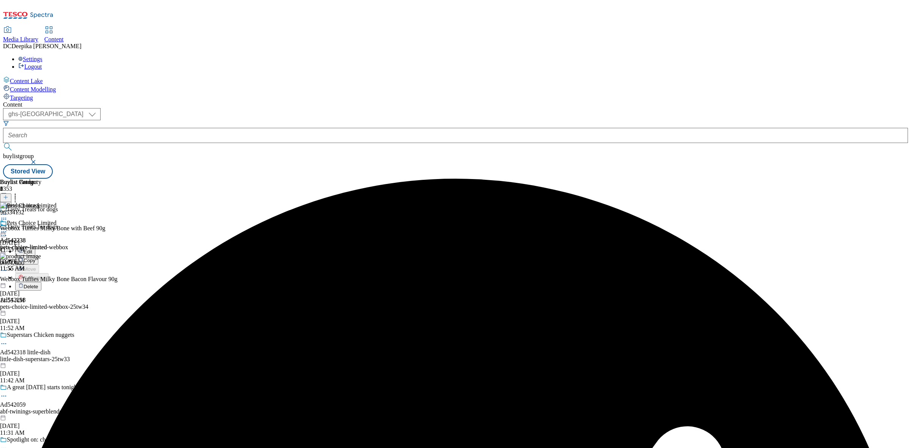
click at [35, 247] on button "Edit" at bounding box center [25, 251] width 20 height 9
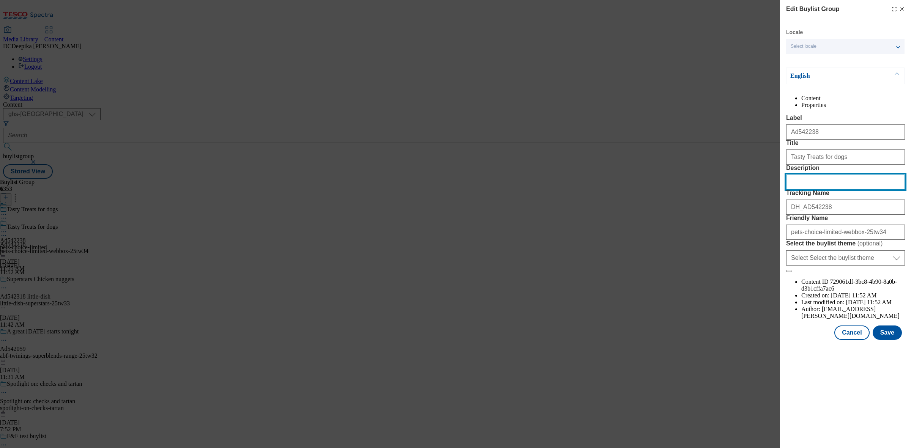
click at [728, 190] on input "Description" at bounding box center [845, 182] width 119 height 15
paste input "Webbox Tuffies Dog Beef Milky Bone 90g"
type input "Webbox Tuffies Dog Beef Milky Bone 90g"
click at [728, 340] on button "Save" at bounding box center [887, 333] width 29 height 14
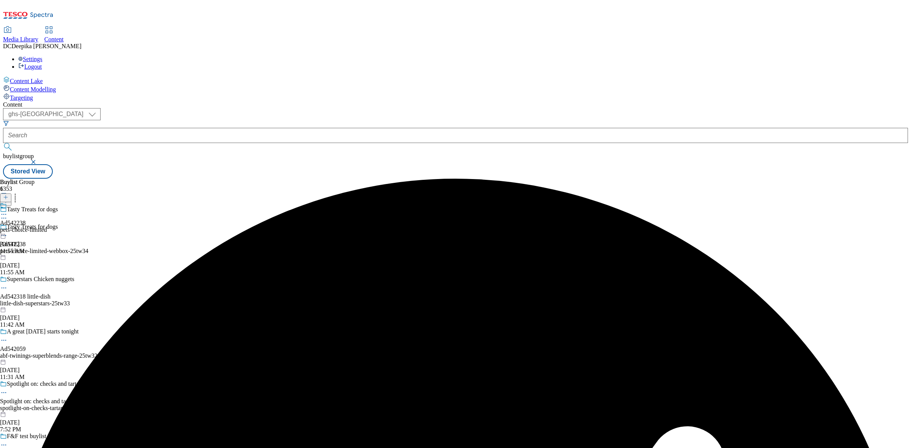
click at [8, 211] on icon at bounding box center [4, 215] width 8 height 8
click at [66, 226] on li "Edit" at bounding box center [40, 230] width 51 height 9
click at [47, 202] on div at bounding box center [23, 210] width 47 height 17
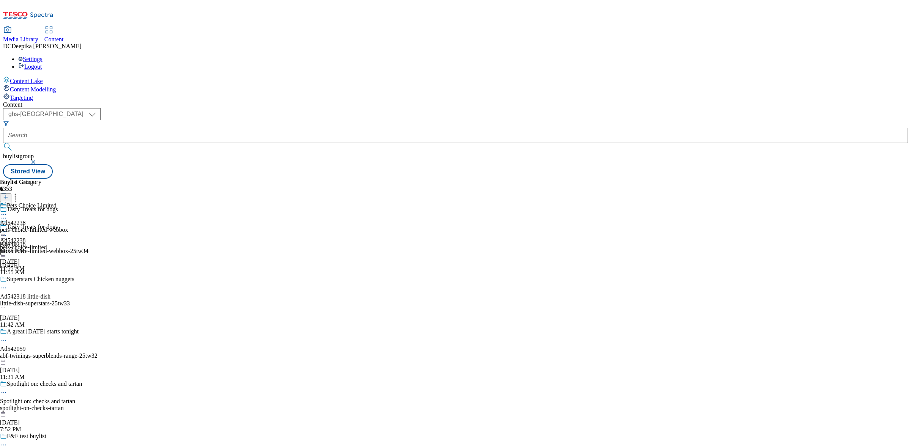
click at [8, 228] on icon at bounding box center [4, 232] width 8 height 8
click at [32, 245] on span "Edit" at bounding box center [28, 248] width 9 height 6
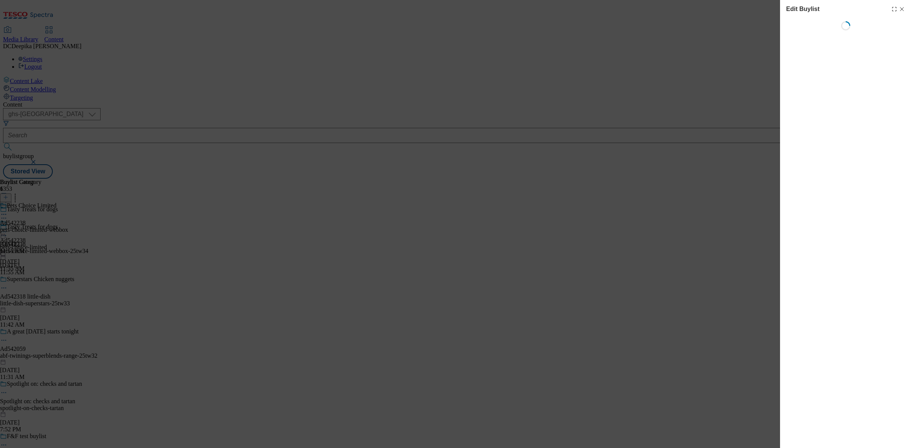
select select "tactical"
select select "supplier funded short term 1-3 weeks"
select select "dunnhumby"
select select "Banner"
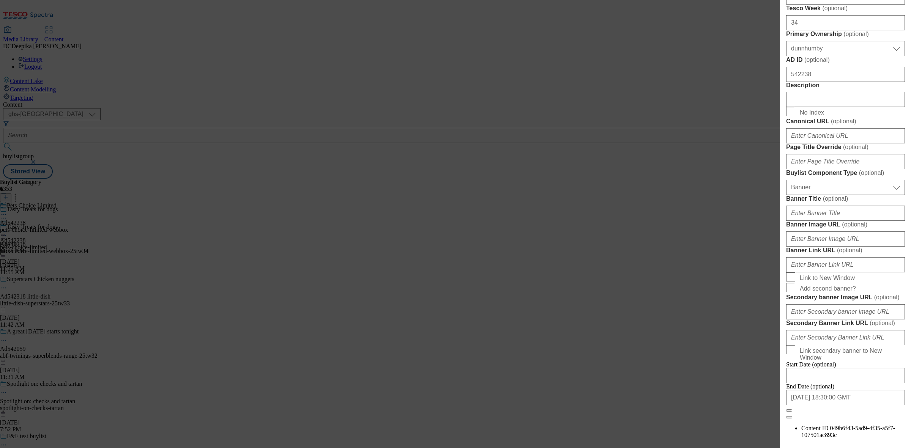
scroll to position [380, 0]
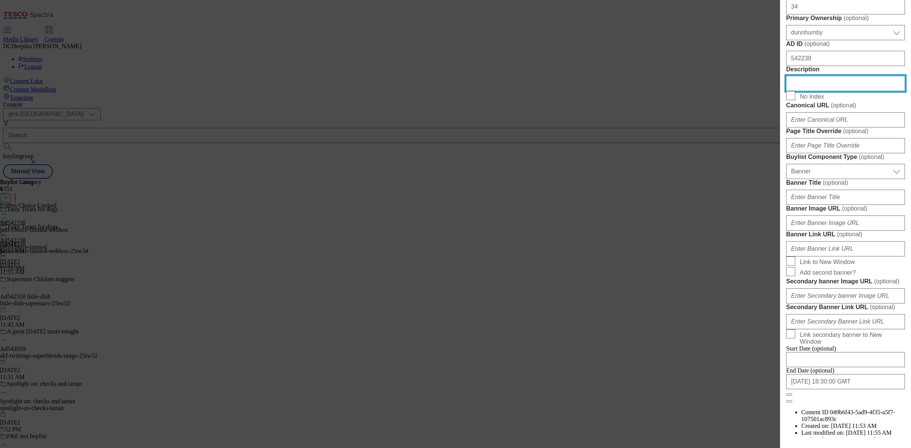
click at [728, 91] on input "Description" at bounding box center [845, 83] width 119 height 15
paste input "Webbox Tuffies Dog Beef Milky Bone 90g"
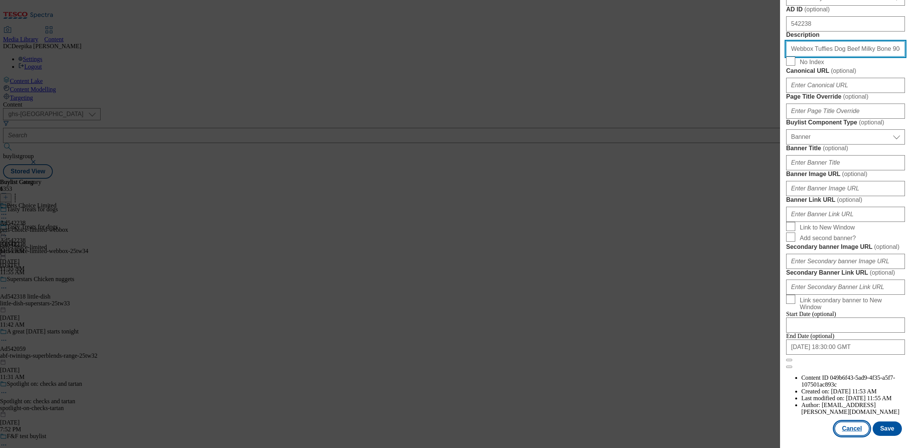
scroll to position [703, 0]
type input "Webbox Tuffies Dog Beef Milky Bone 90g"
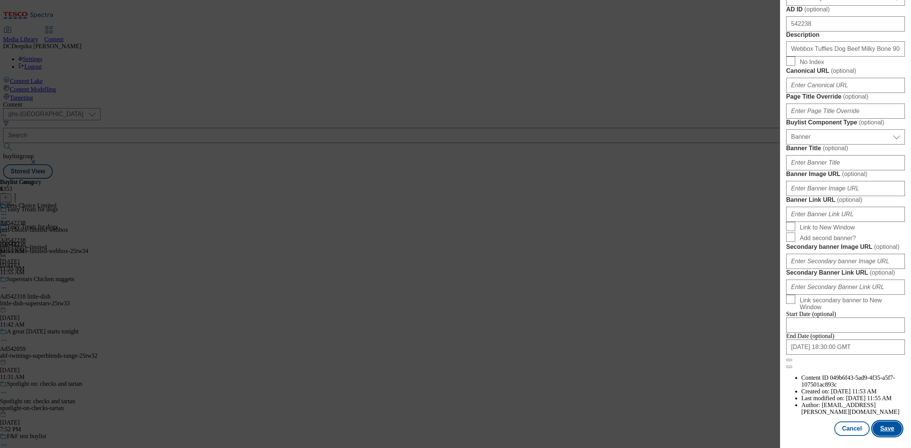
click at [728, 358] on button "Save" at bounding box center [887, 429] width 29 height 14
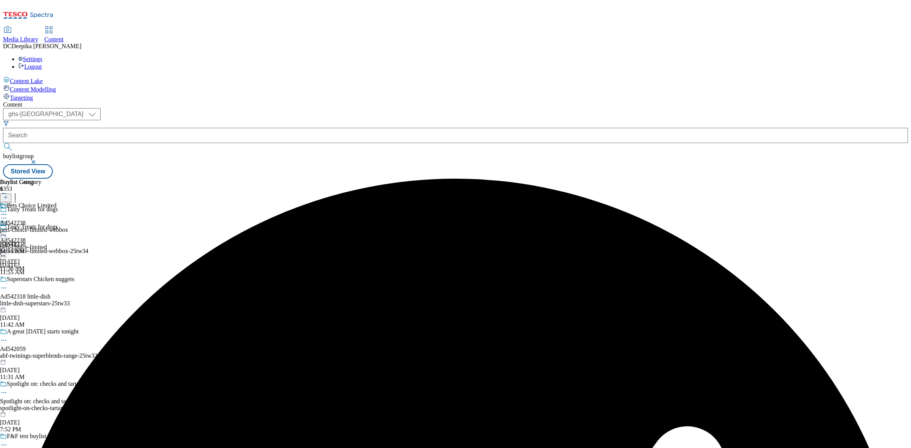
click at [8, 211] on icon at bounding box center [4, 215] width 8 height 8
click at [35, 226] on button "Edit" at bounding box center [25, 230] width 20 height 9
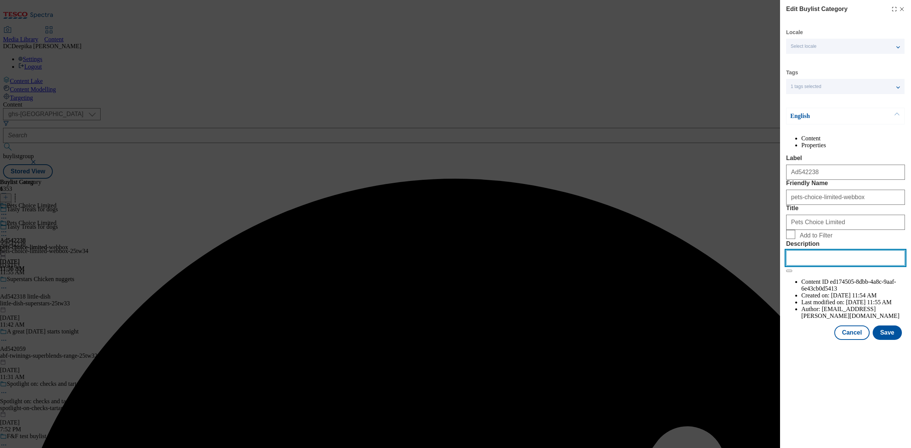
click at [728, 266] on input "Description" at bounding box center [845, 257] width 119 height 15
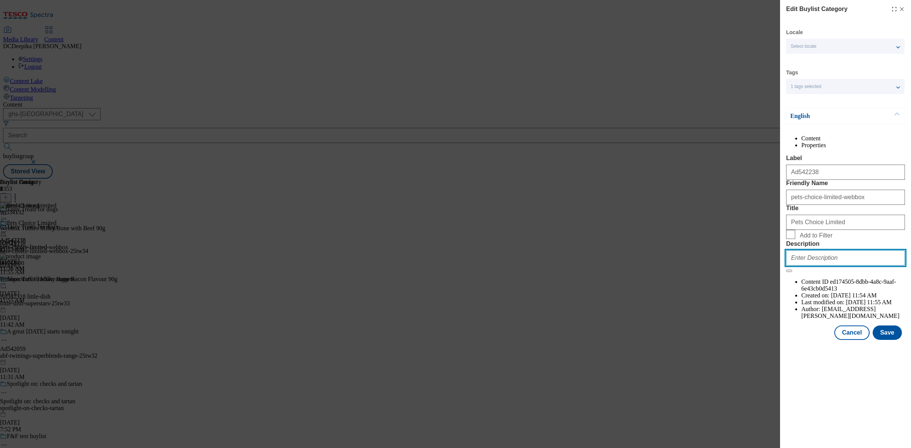
paste input "Webbox Tuffies Dog Beef Milky Bone 90g"
type input "Webbox Tuffies Dog Beef Milky Bone 90g"
click at [728, 340] on button "Save" at bounding box center [887, 333] width 29 height 14
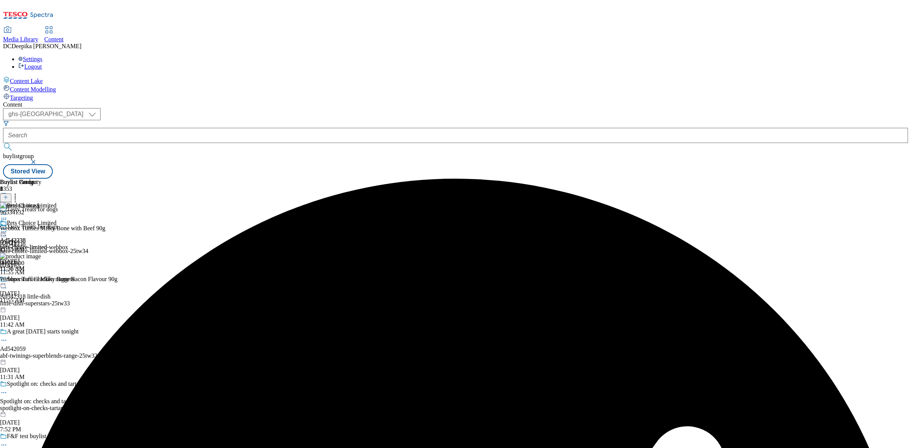
click at [8, 228] on icon at bounding box center [4, 232] width 8 height 8
click at [44, 278] on button "Preview" at bounding box center [29, 282] width 29 height 9
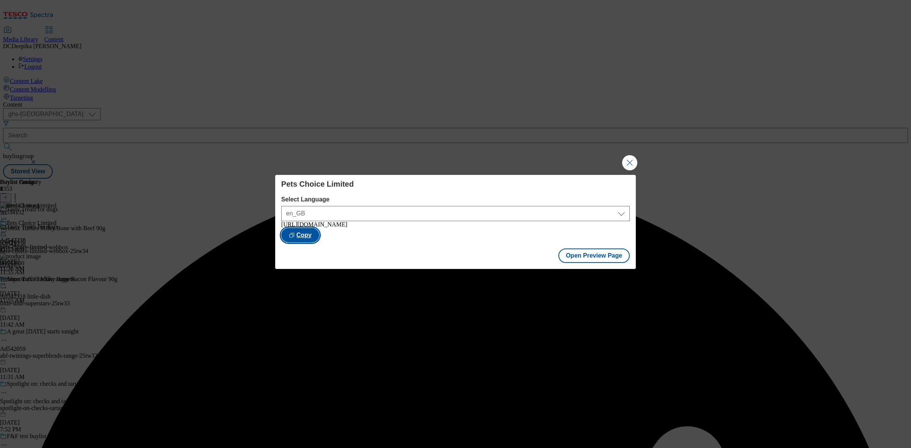
click at [319, 238] on button "Copy" at bounding box center [300, 235] width 38 height 14
click at [632, 155] on button "Close Modal" at bounding box center [629, 162] width 15 height 15
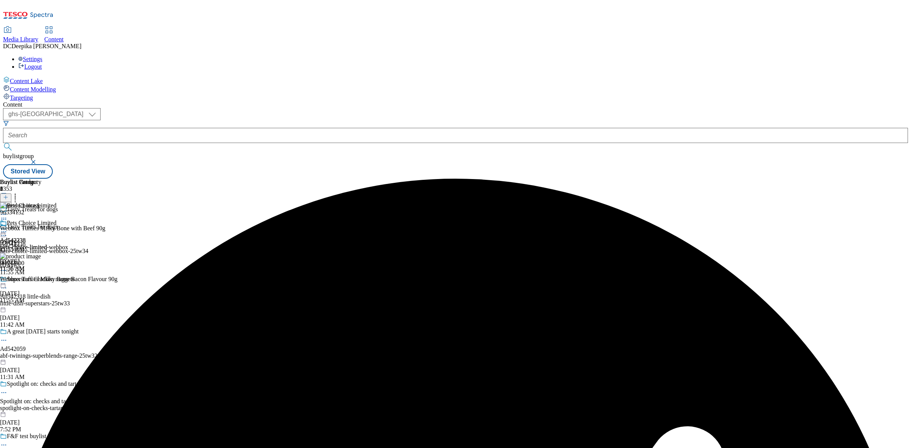
click at [721, 179] on div "Buylist Group 6353 Tasty Treats for dogs Tasty Treats for dogs Ad542238 pets-ch…" at bounding box center [455, 179] width 905 height 0
